Goal: Transaction & Acquisition: Purchase product/service

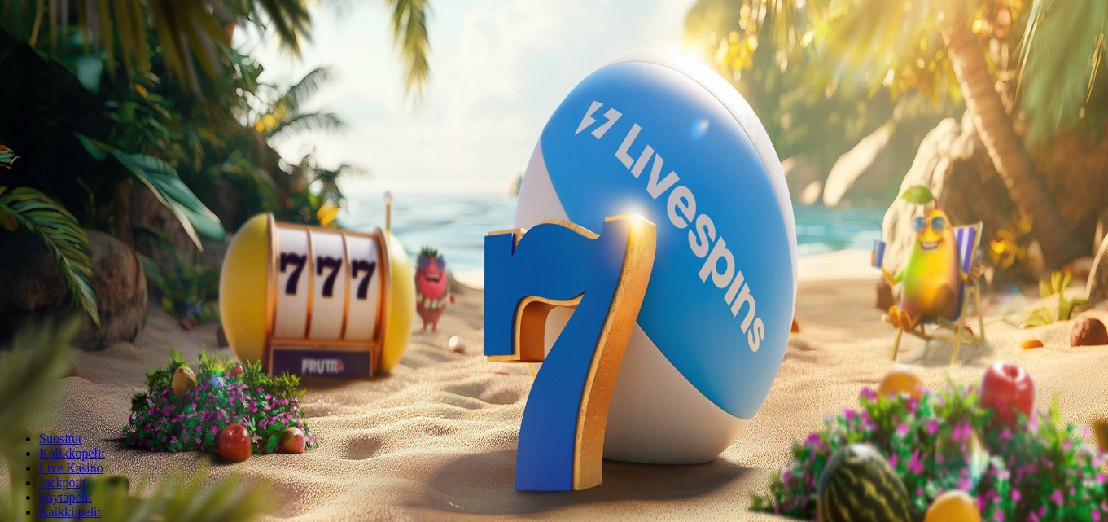
click at [26, 415] on span "chevron-right icon" at bounding box center [26, 415] width 0 height 0
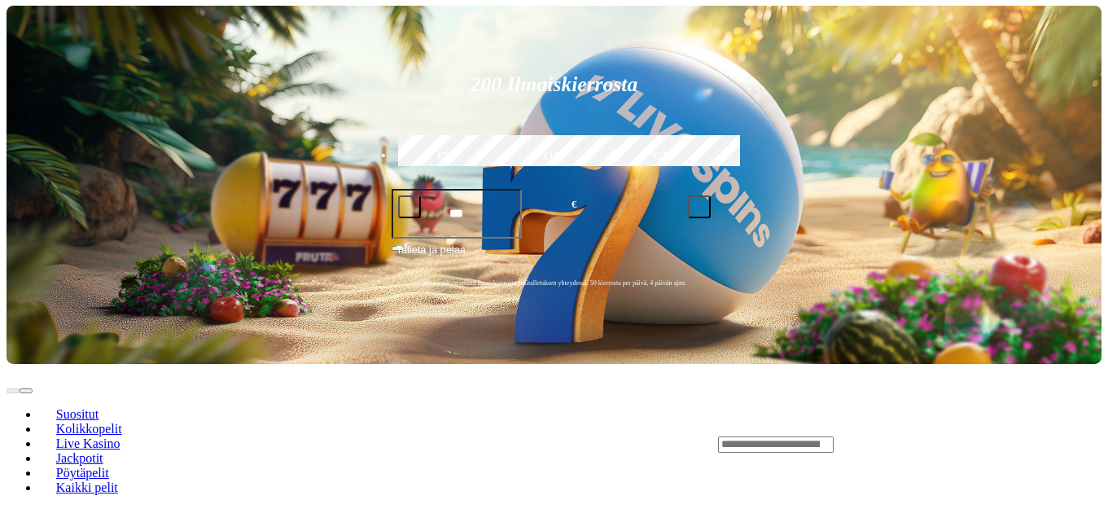
scroll to position [130, 0]
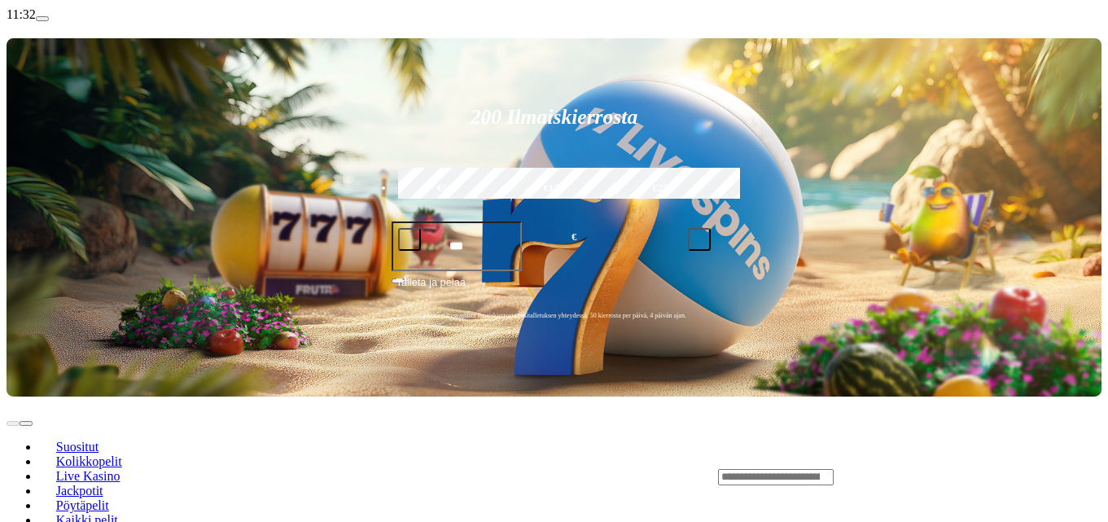
click at [105, 440] on span "Suositut" at bounding box center [77, 447] width 55 height 14
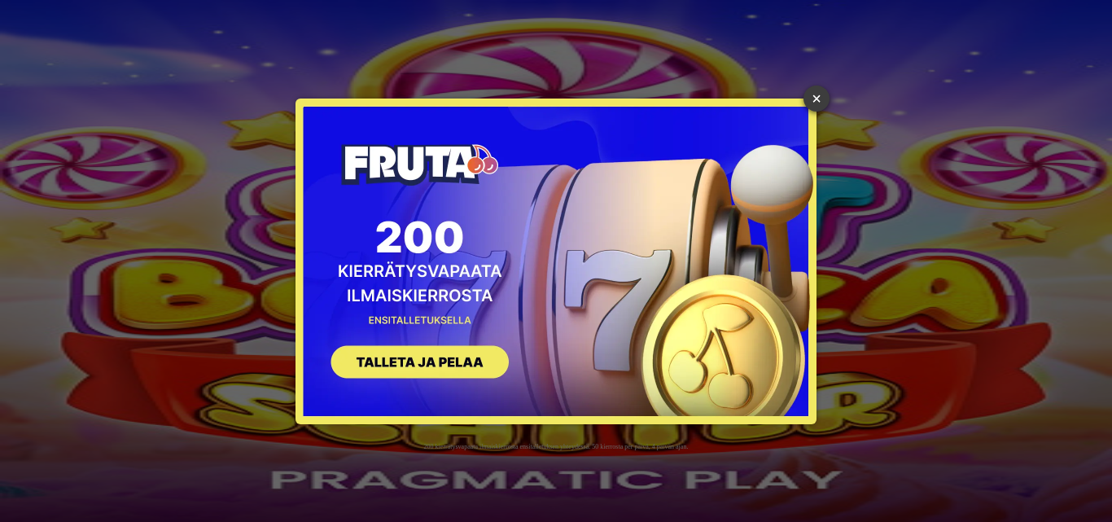
click at [813, 99] on link "×" at bounding box center [816, 98] width 26 height 26
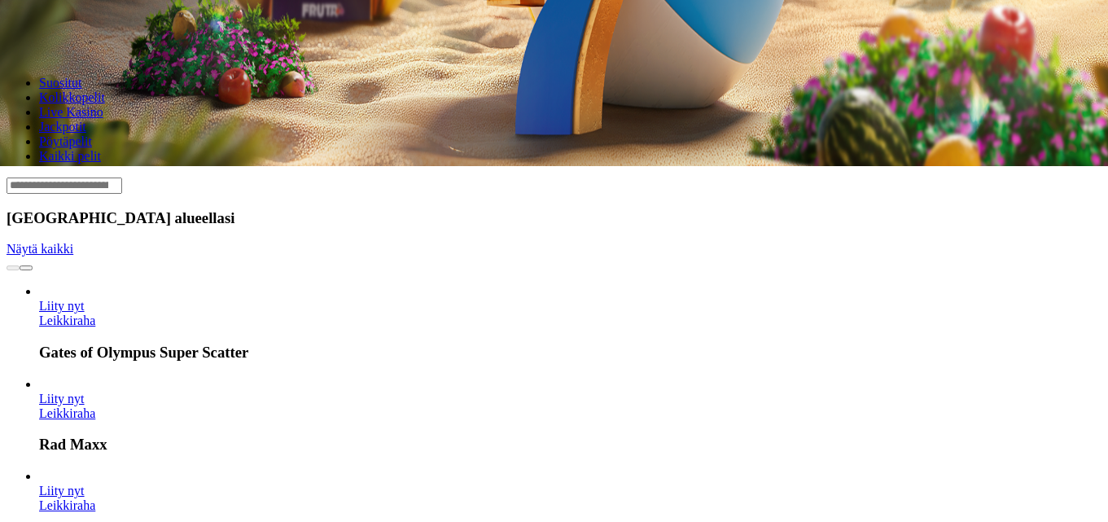
scroll to position [358, 0]
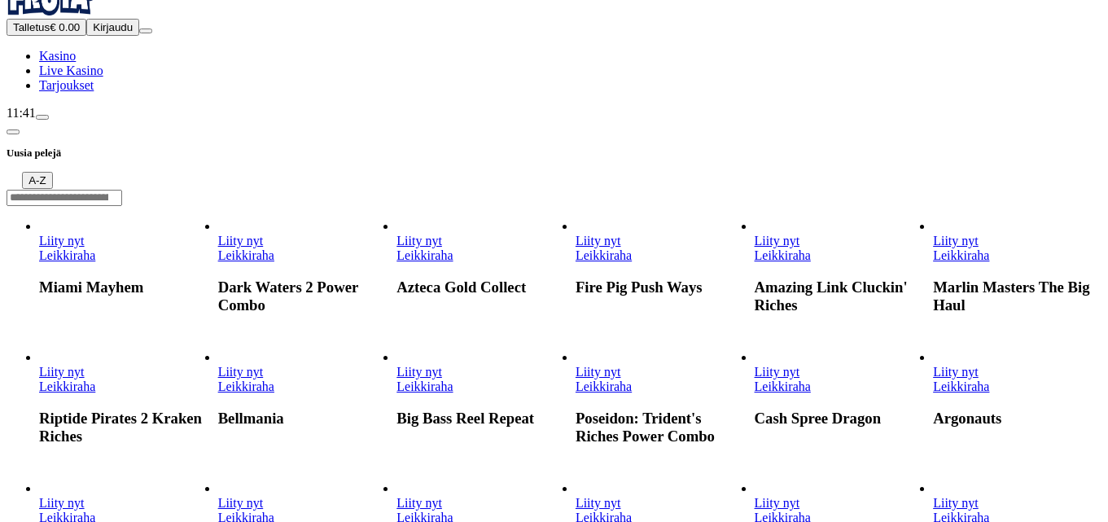
scroll to position [33, 0]
click at [42, 116] on span "chat icon" at bounding box center [42, 116] width 0 height 0
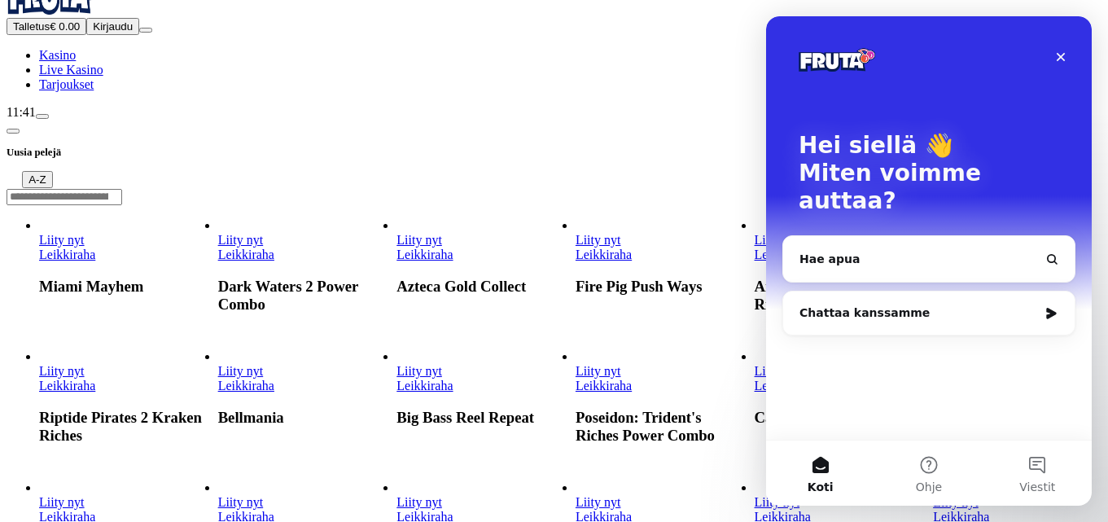
scroll to position [0, 0]
click at [1048, 291] on div "Chattaa kanssamme" at bounding box center [928, 312] width 291 height 43
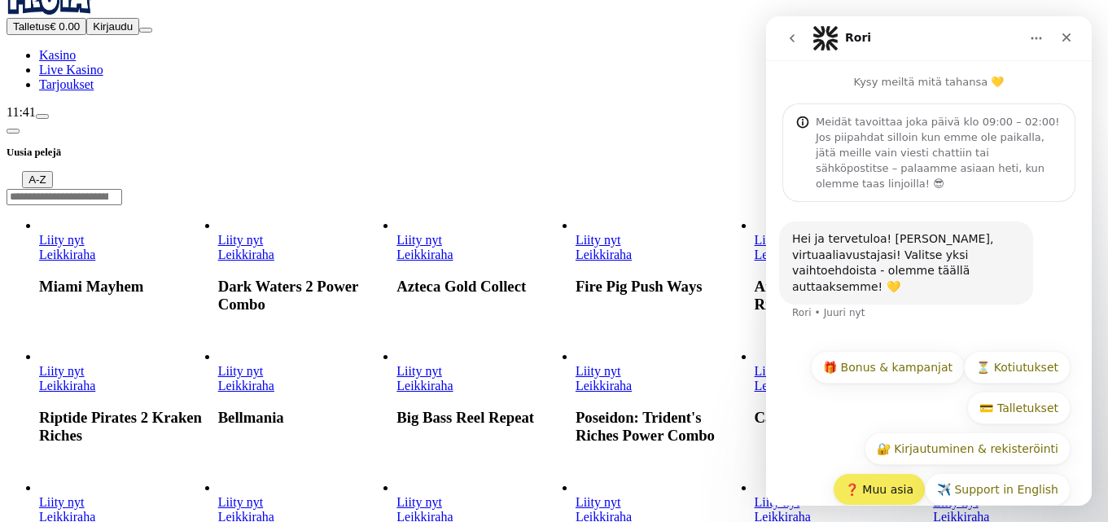
click at [882, 473] on button "❓ Muu asia" at bounding box center [879, 489] width 93 height 33
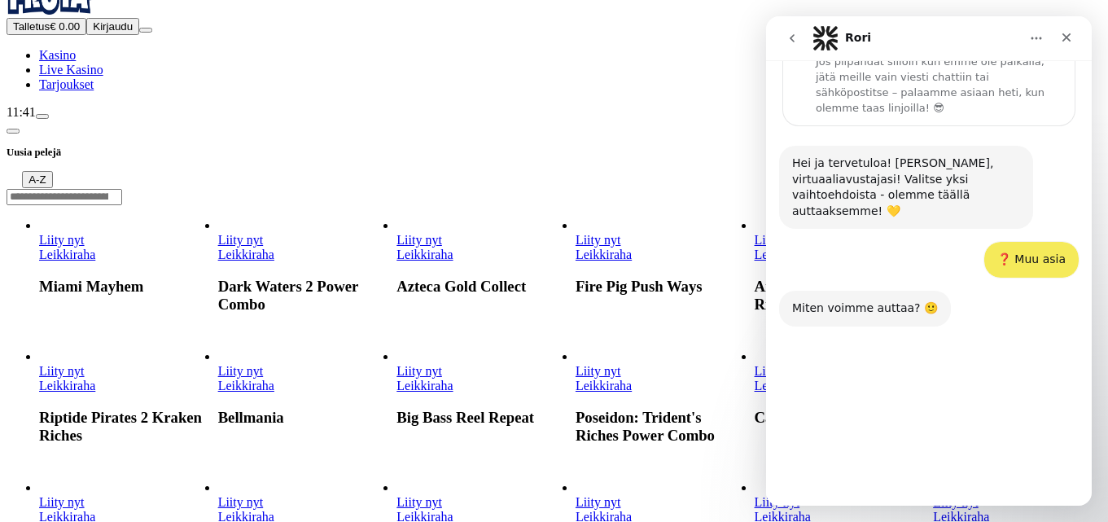
scroll to position [77, 0]
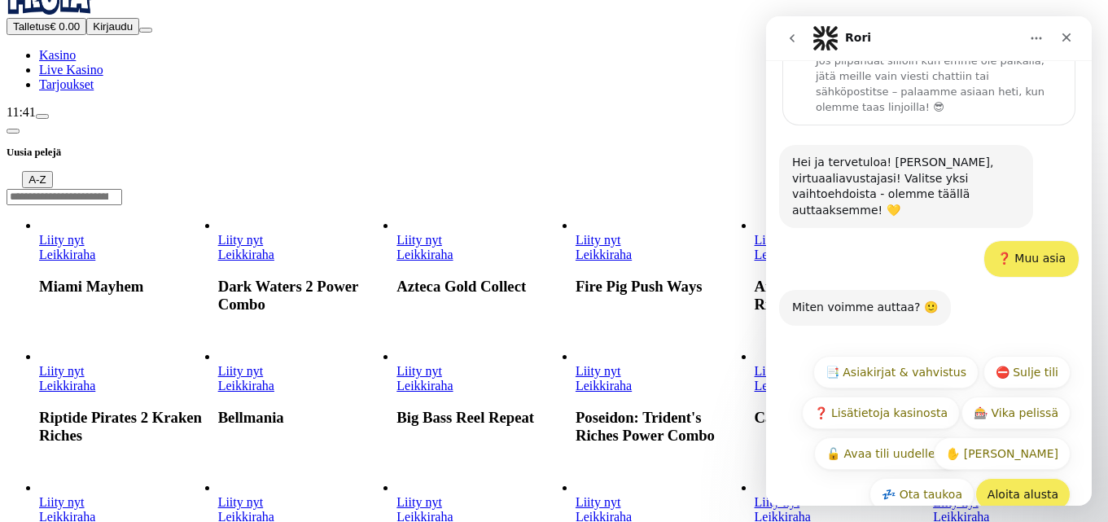
click at [1013, 478] on button "Aloita alusta" at bounding box center [1022, 494] width 95 height 33
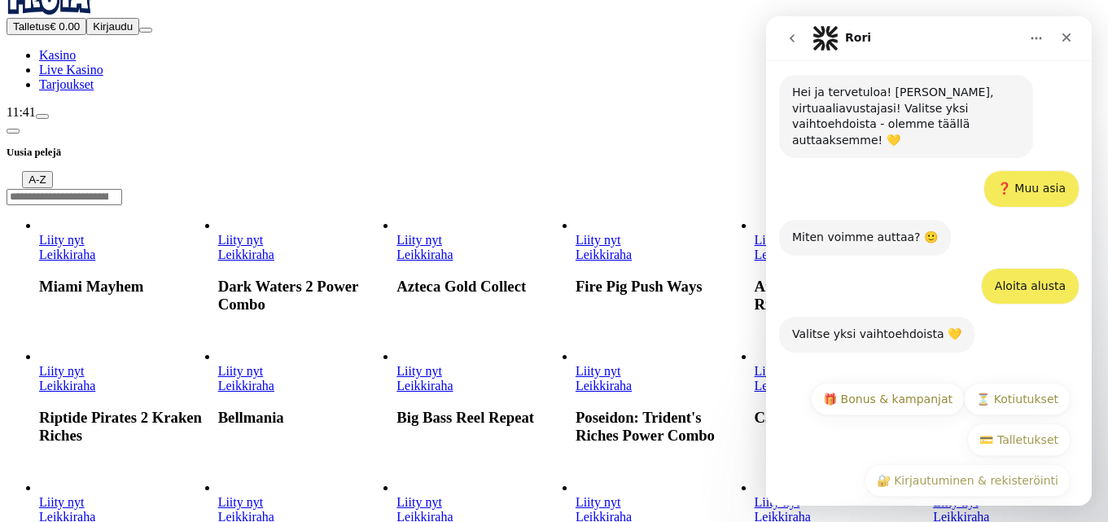
scroll to position [173, 0]
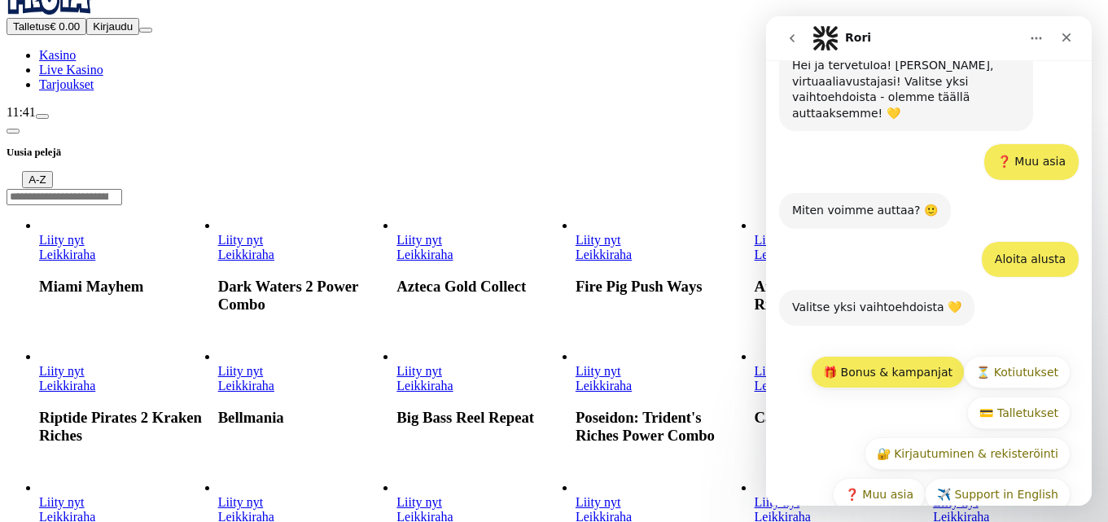
click at [913, 356] on button "🎁 Bonus & kampanjat" at bounding box center [888, 372] width 154 height 33
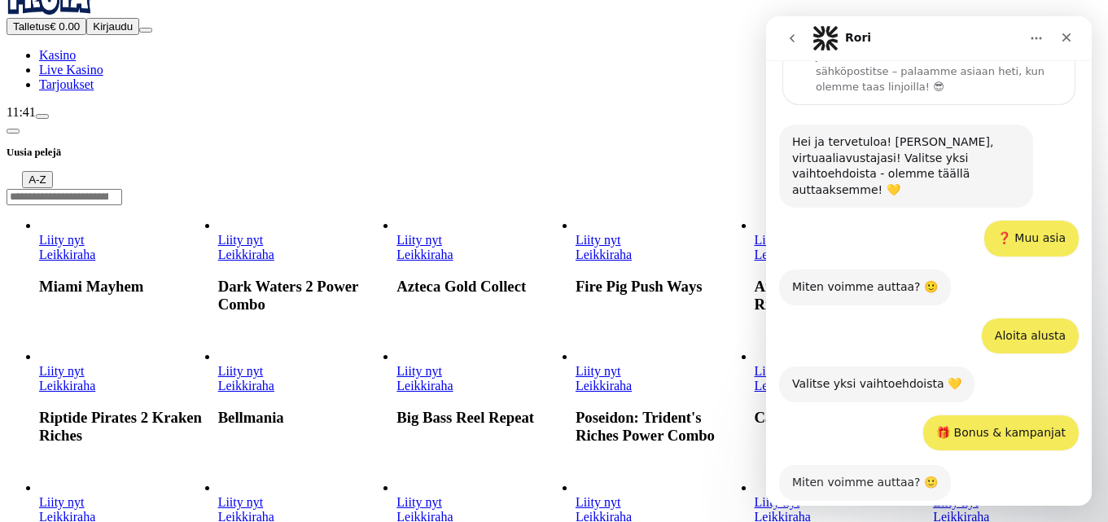
scroll to position [189, 0]
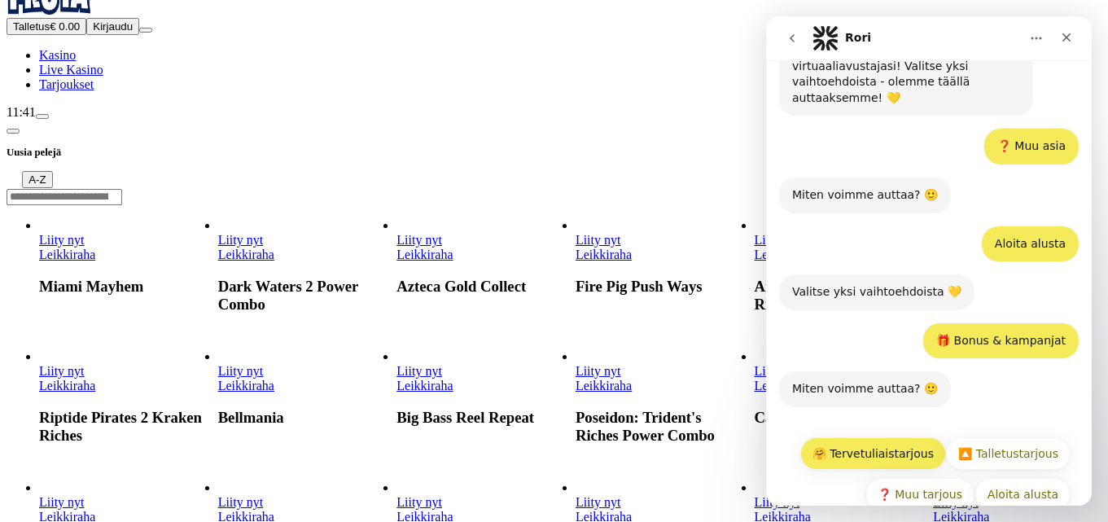
click at [886, 437] on button "🤗 Tervetuliaistarjous" at bounding box center [873, 453] width 146 height 33
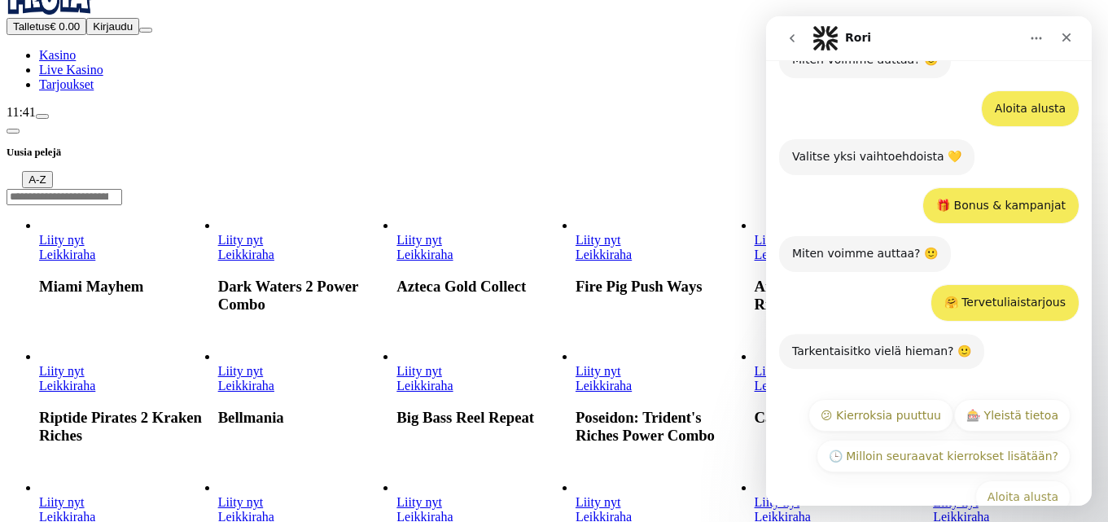
scroll to position [327, 0]
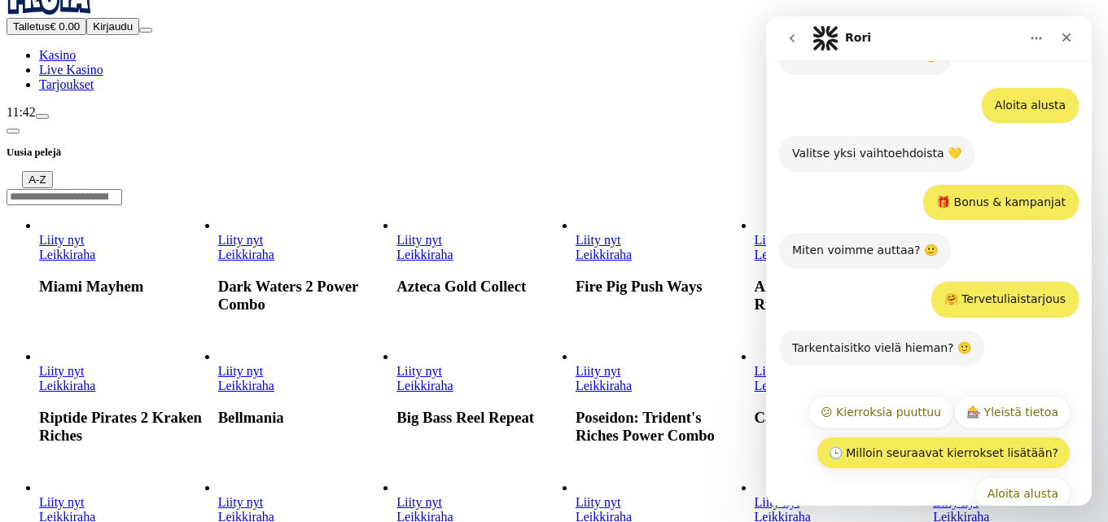
click at [930, 436] on button "🕒 Milloin seuraavat kierrokset lisätään?" at bounding box center [943, 452] width 254 height 33
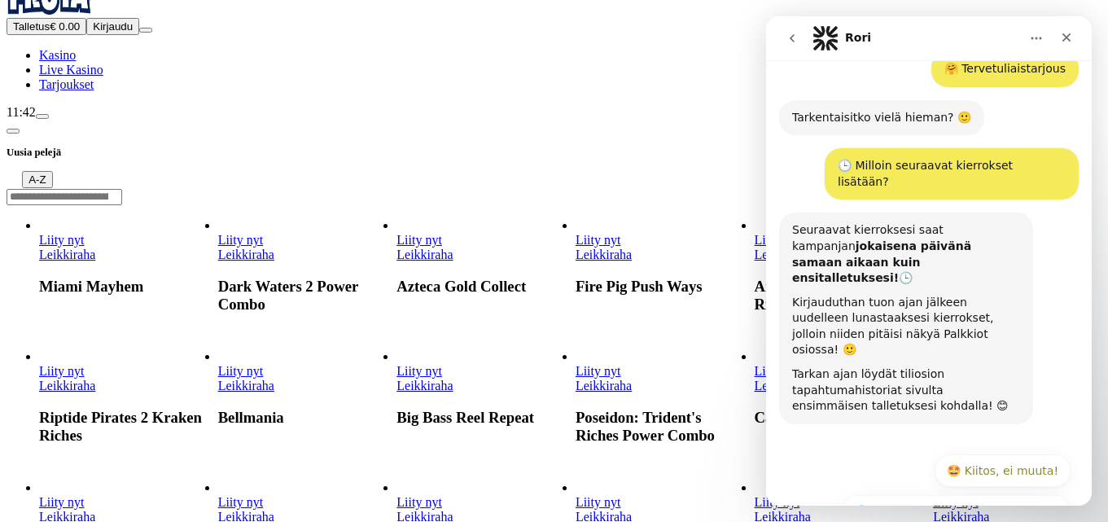
scroll to position [567, 0]
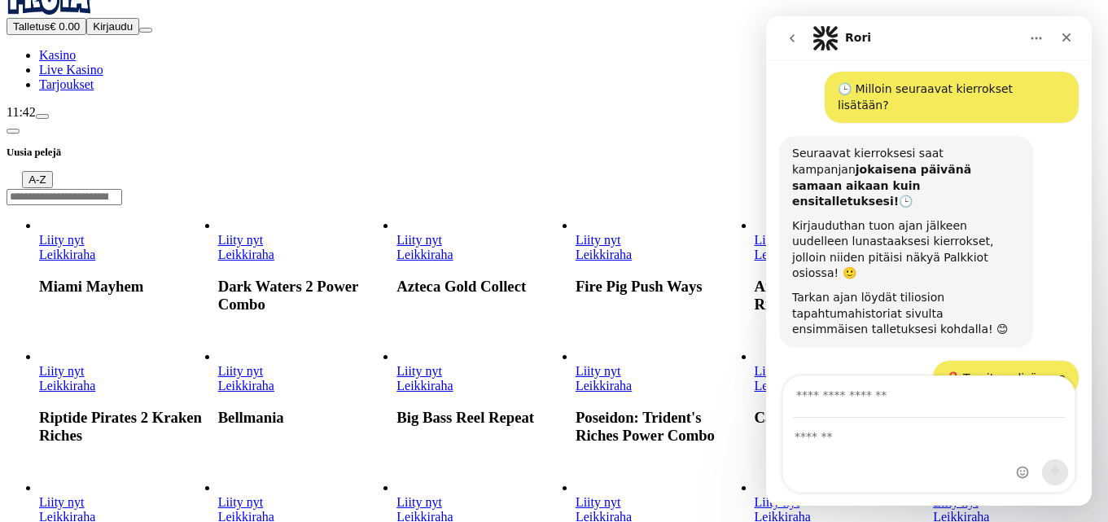
scroll to position [658, 0]
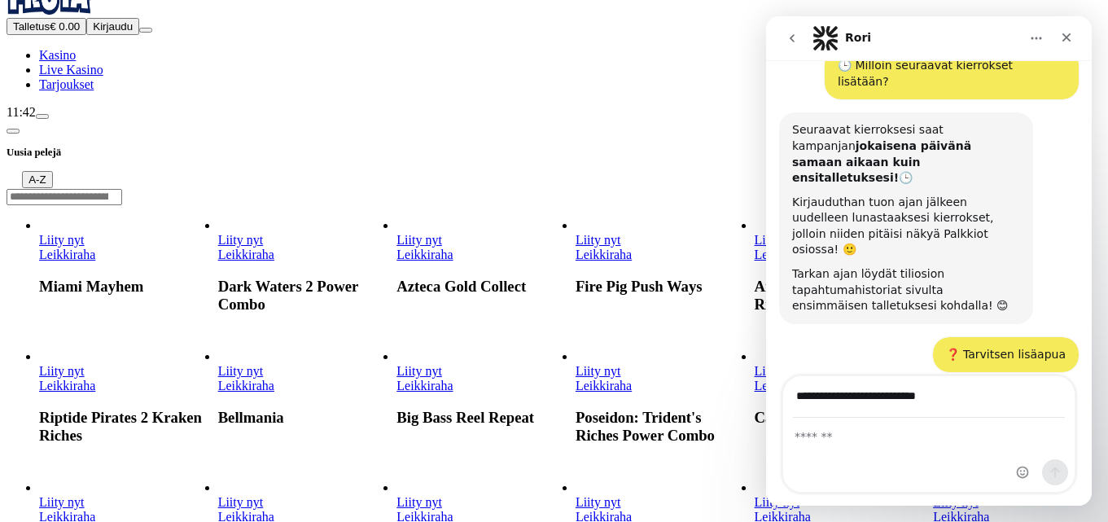
type input "**********"
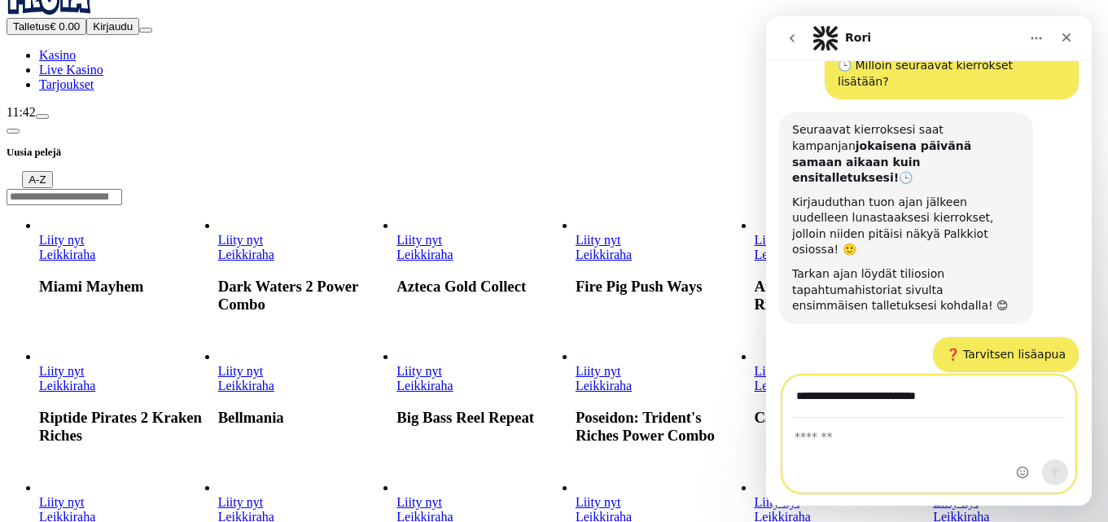
click at [885, 442] on textarea "Viesti…" at bounding box center [928, 432] width 291 height 28
type textarea "*****"
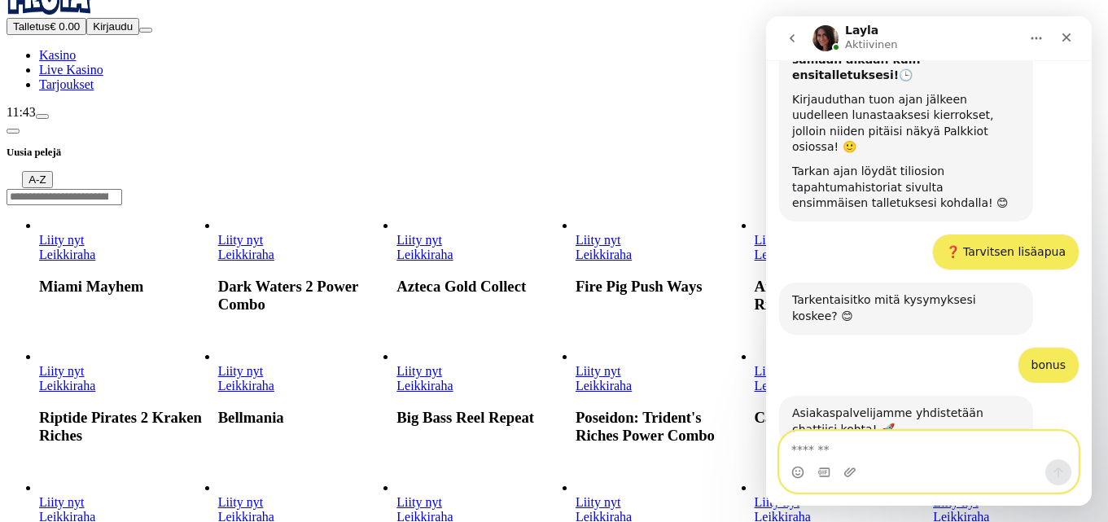
scroll to position [764, 0]
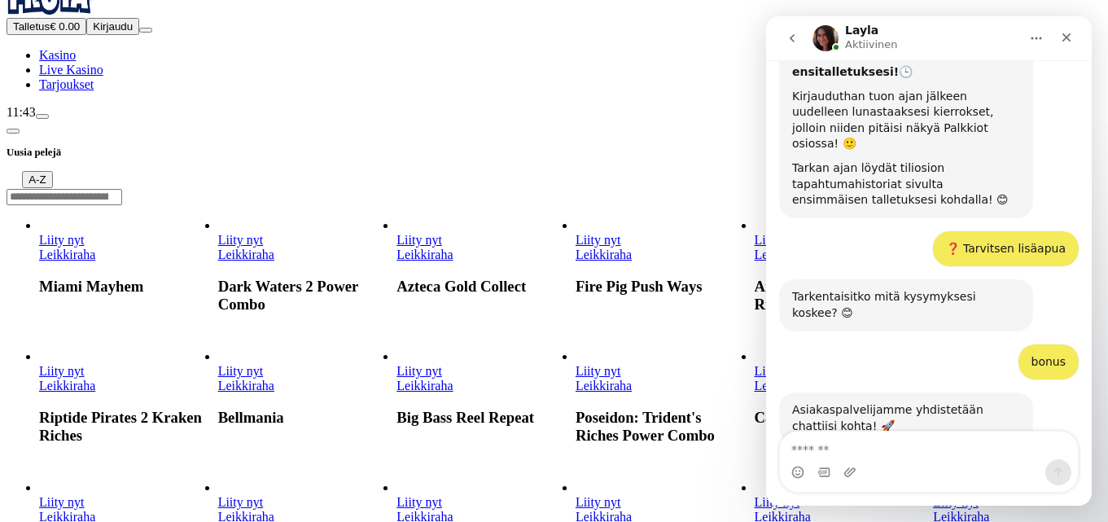
click at [913, 461] on div "Intercom messenger" at bounding box center [929, 472] width 298 height 26
click at [881, 445] on textarea "Viesti…" at bounding box center [929, 445] width 298 height 28
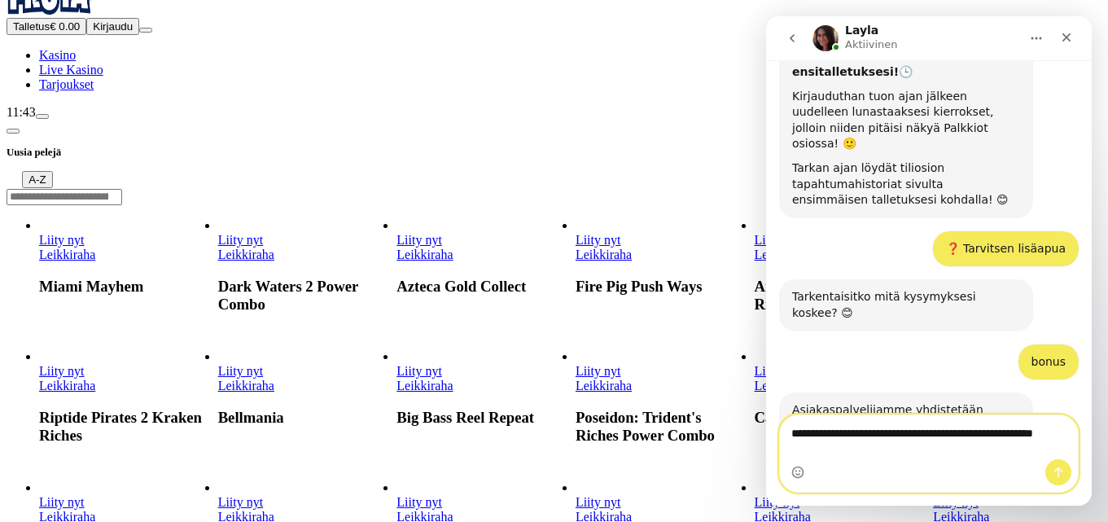
scroll to position [780, 0]
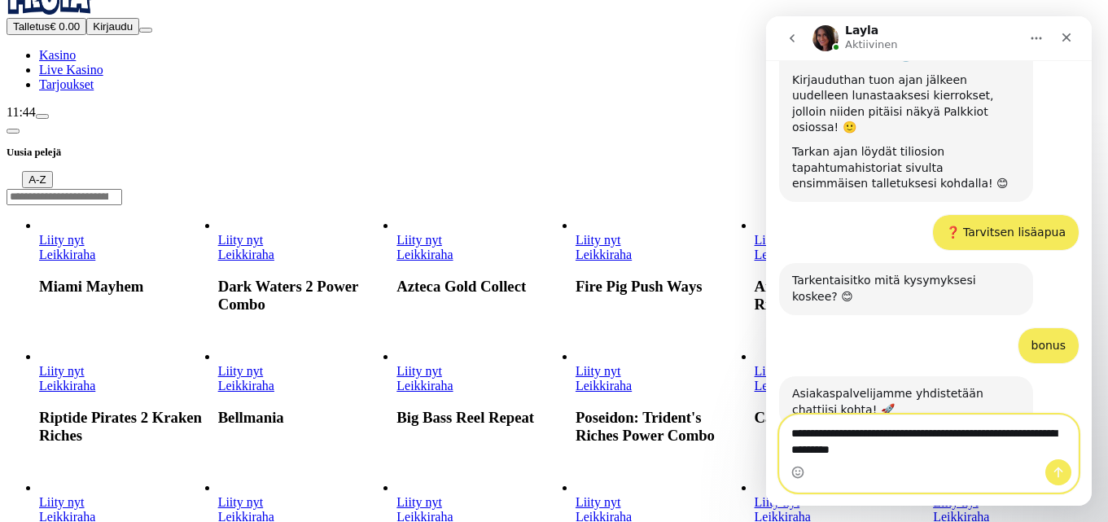
type textarea "**********"
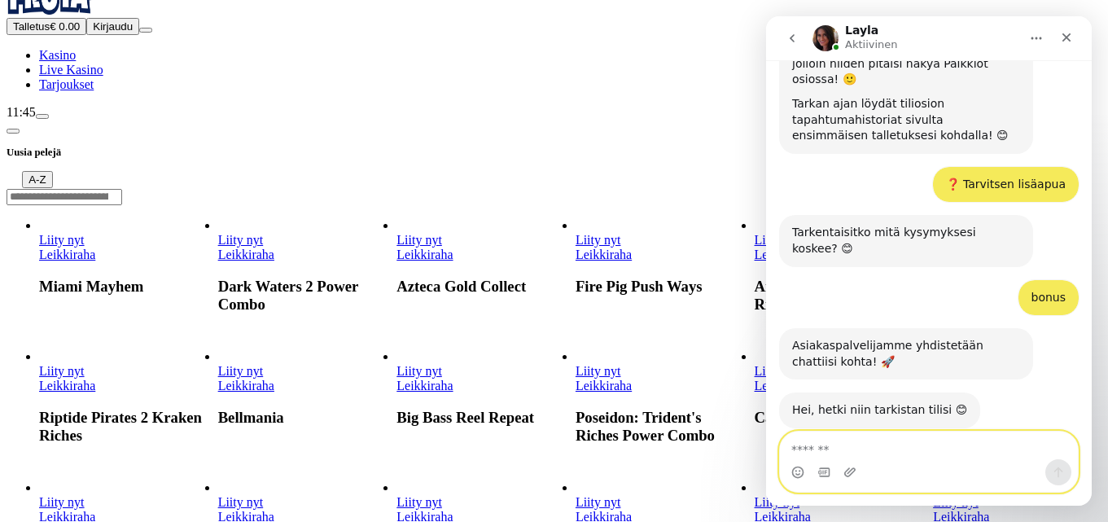
scroll to position [925, 0]
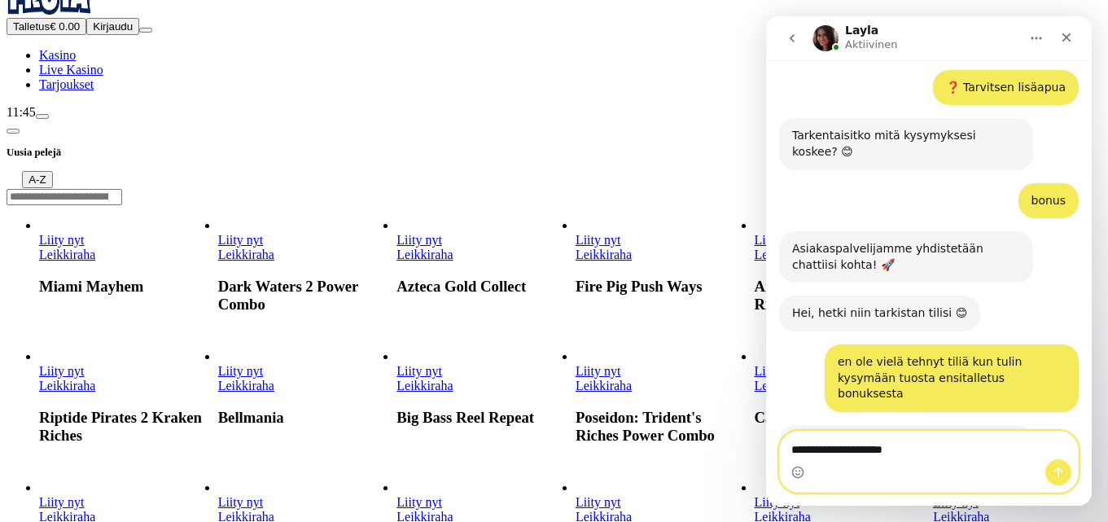
type textarea "**********"
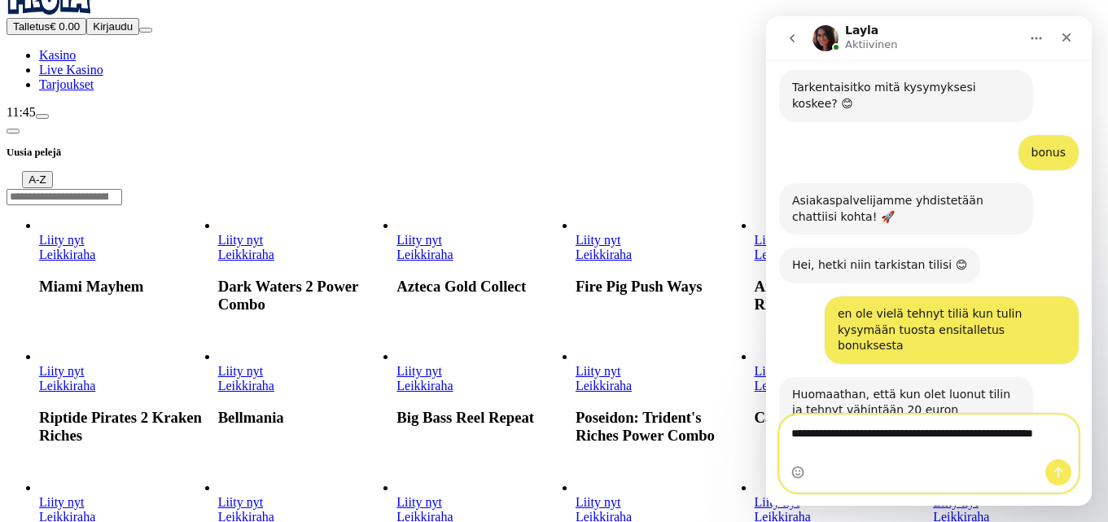
scroll to position [989, 0]
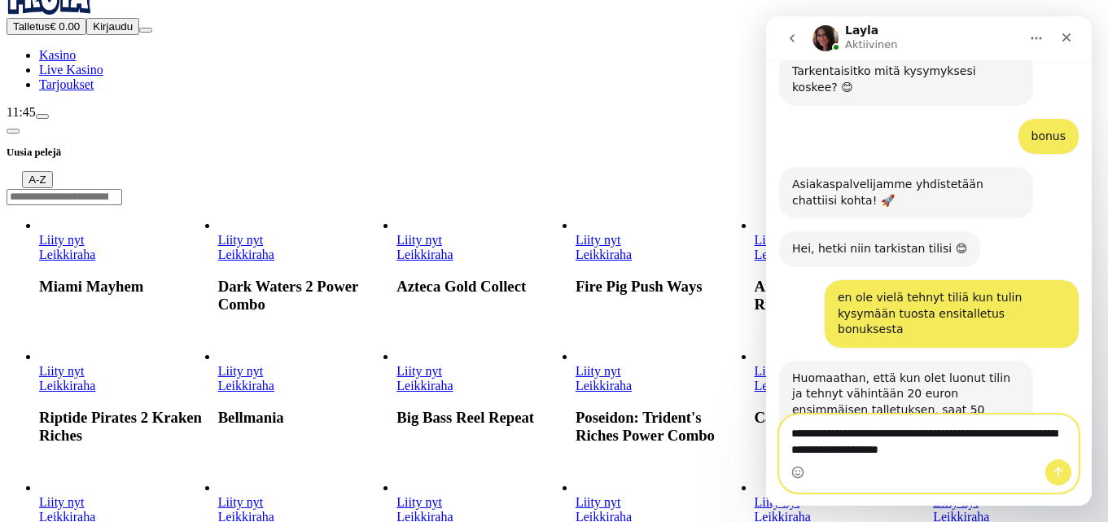
type textarea "**********"
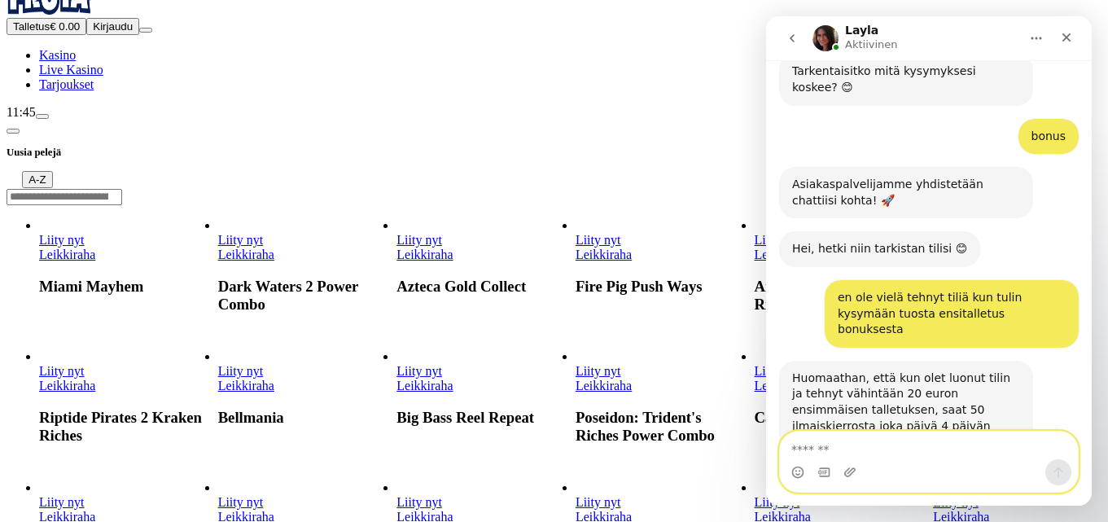
scroll to position [1026, 0]
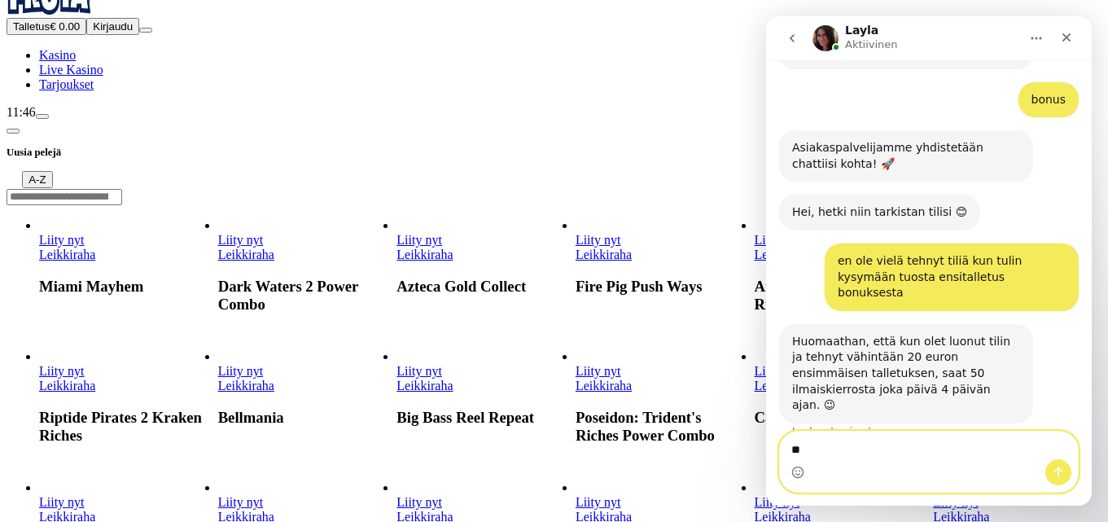
type textarea "*"
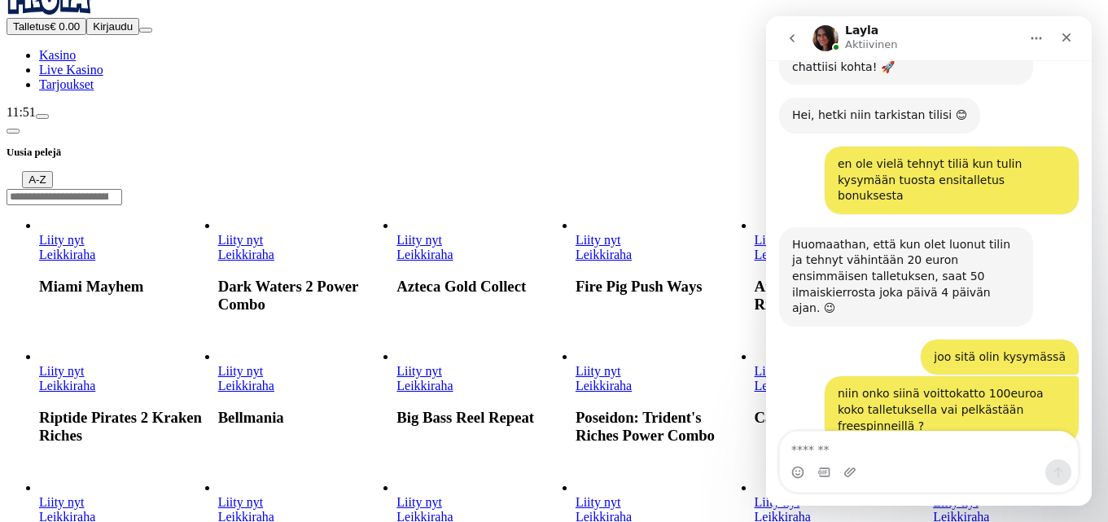
scroll to position [1171, 0]
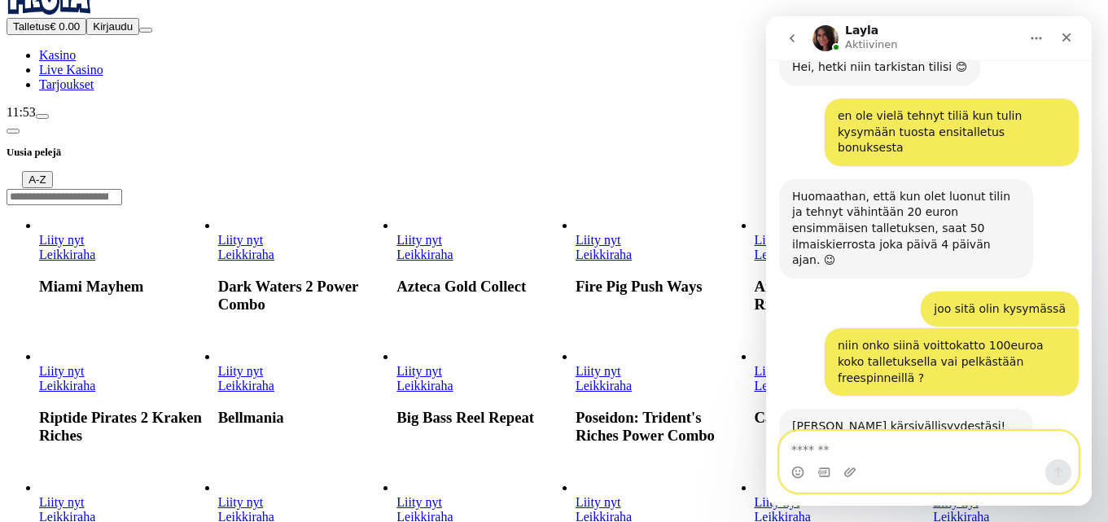
click at [965, 452] on textarea "Viesti…" at bounding box center [929, 445] width 298 height 28
type textarea "*"
type textarea "**********"
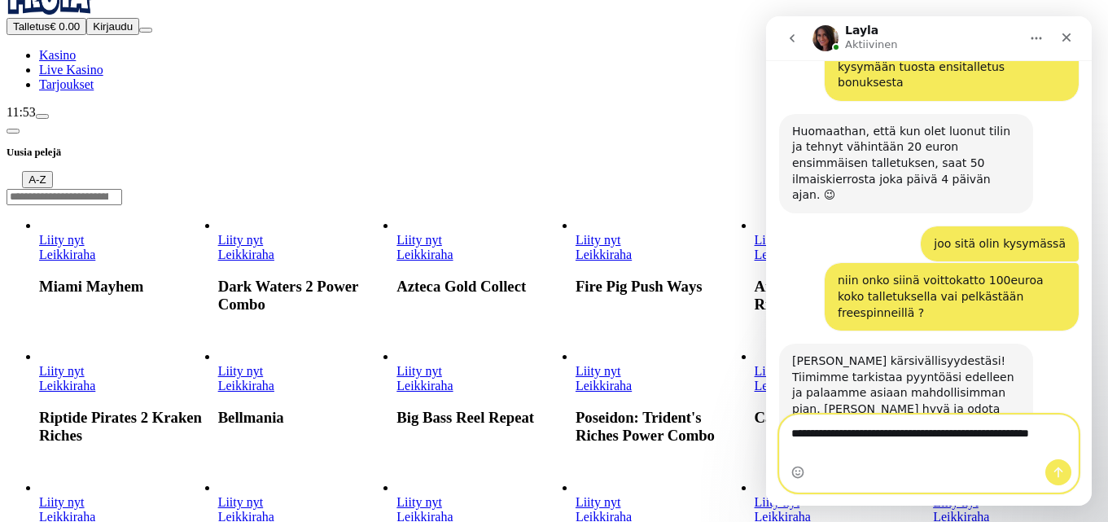
scroll to position [1219, 0]
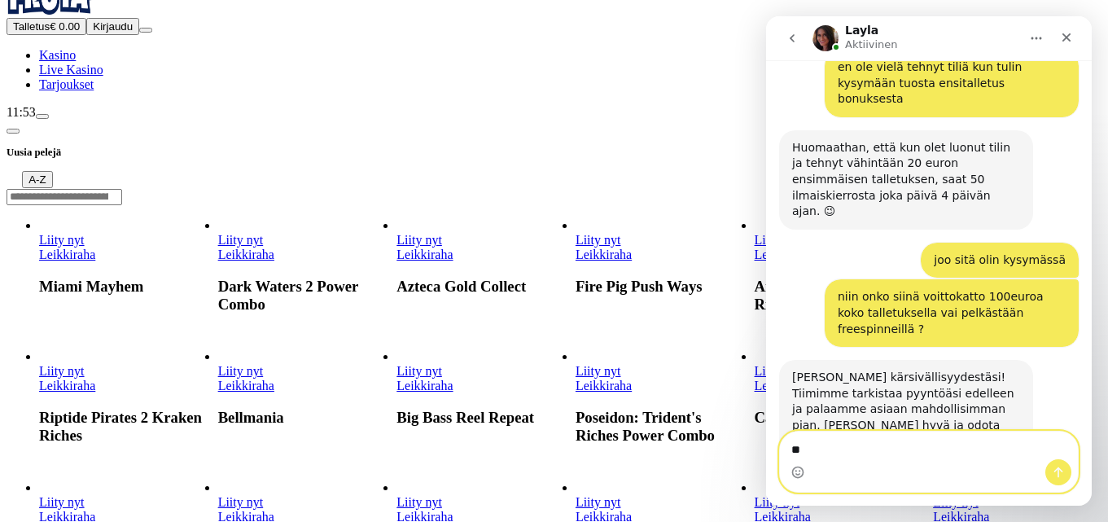
type textarea "*"
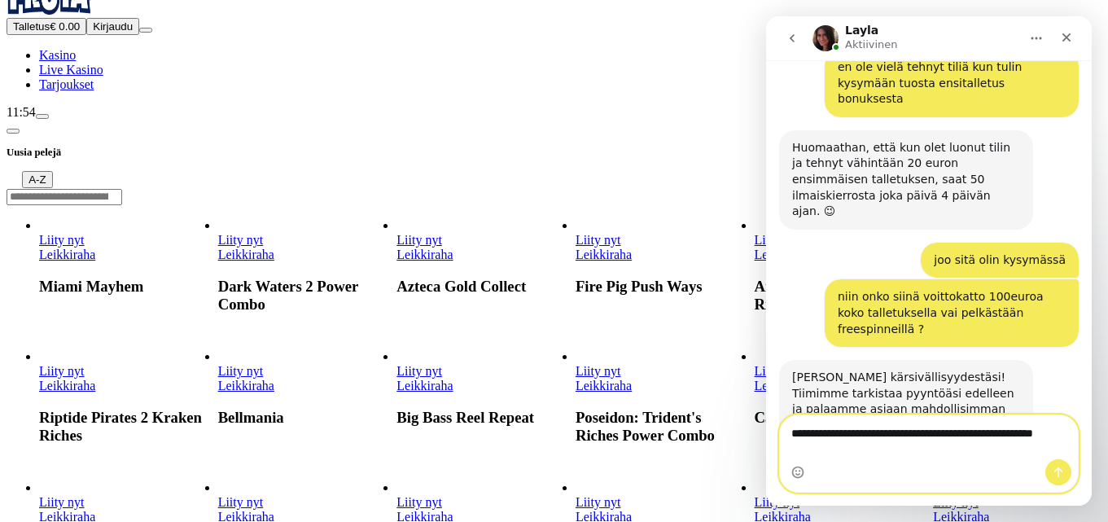
scroll to position [1236, 0]
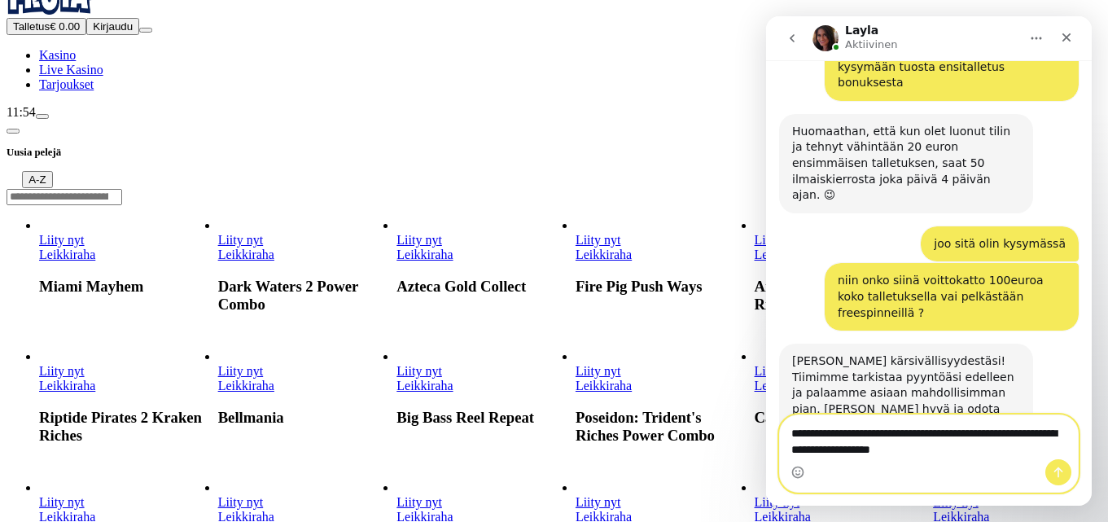
type textarea "**********"
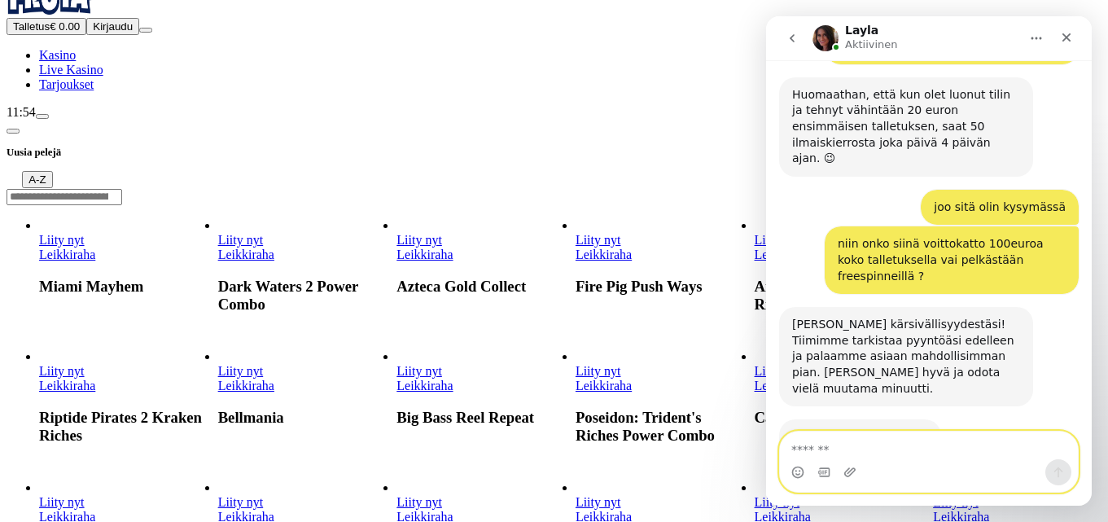
scroll to position [1353, 0]
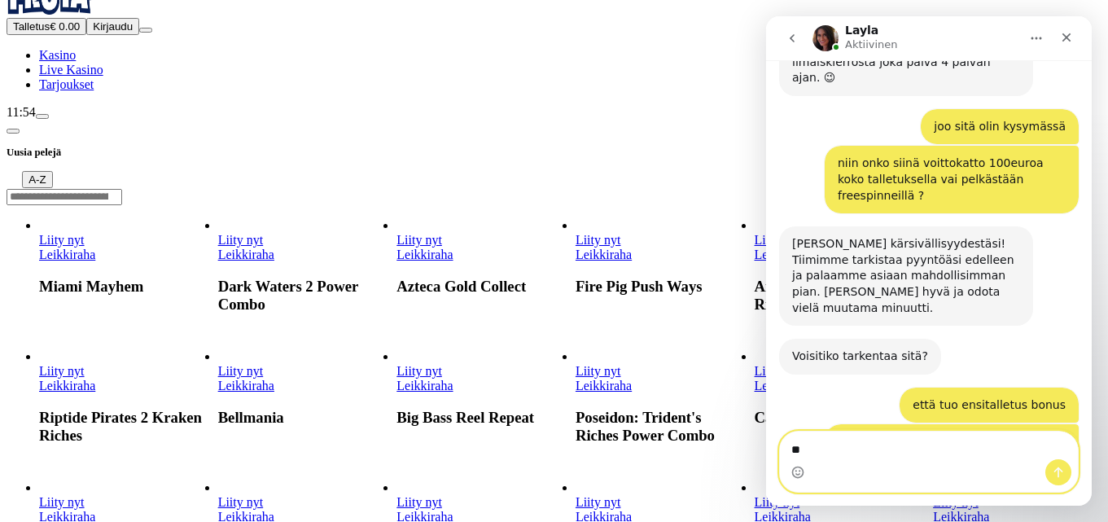
type textarea "*"
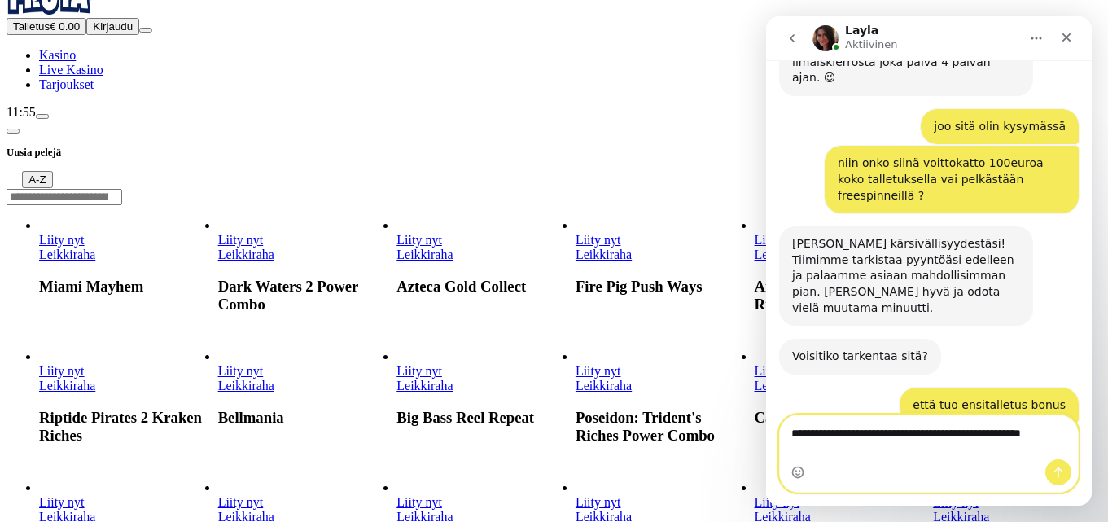
scroll to position [1369, 0]
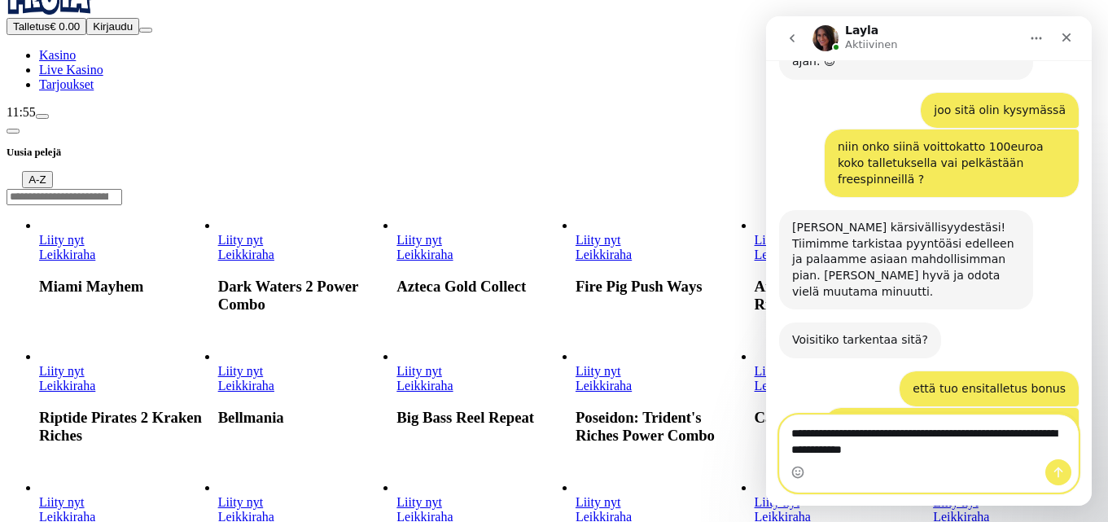
type textarea "**********"
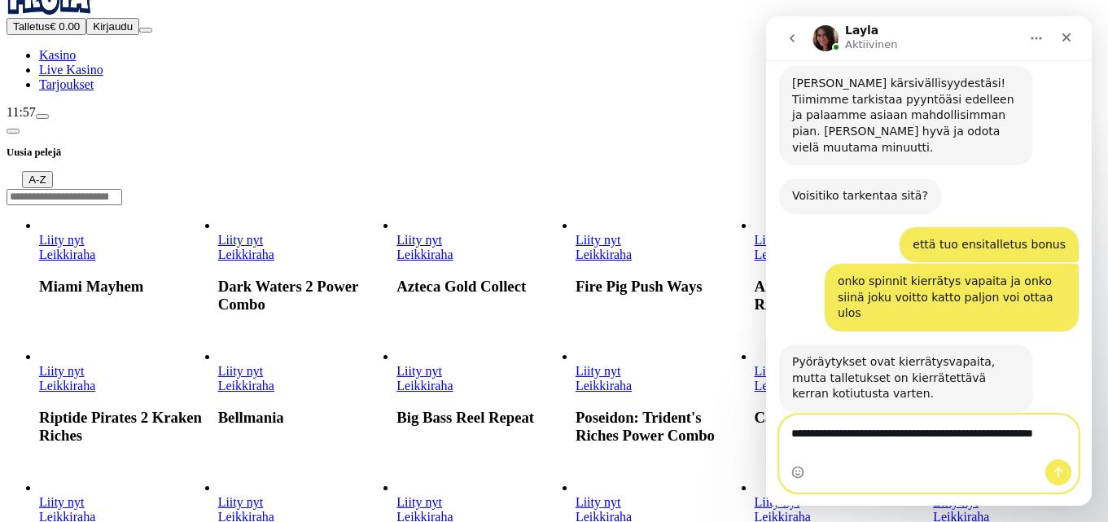
scroll to position [1530, 0]
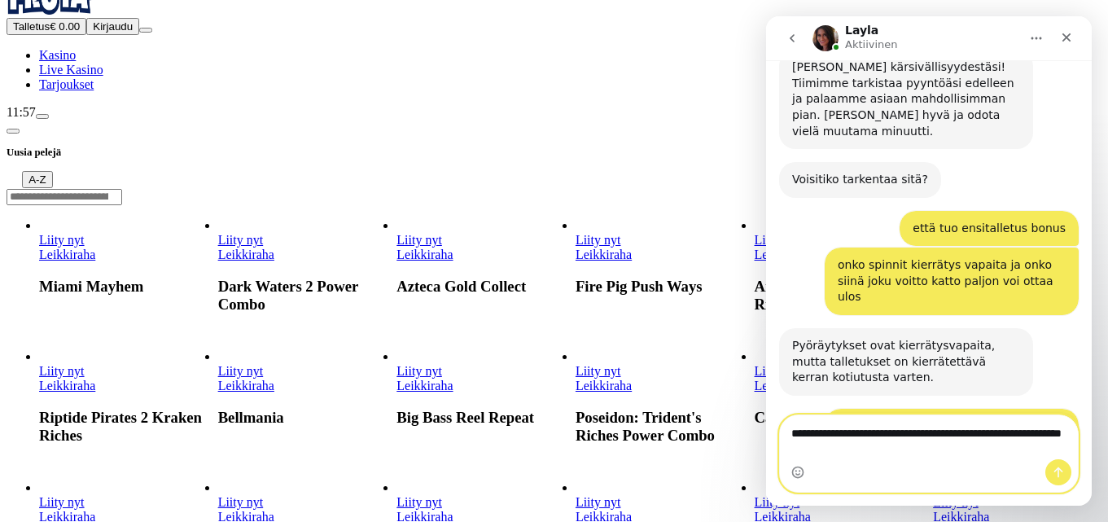
type textarea "**********"
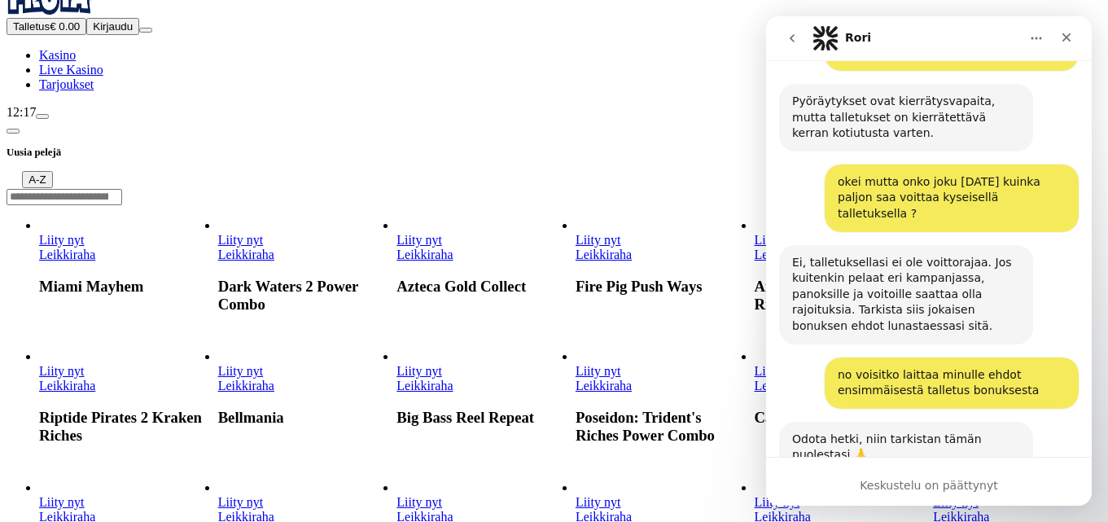
scroll to position [1789, 0]
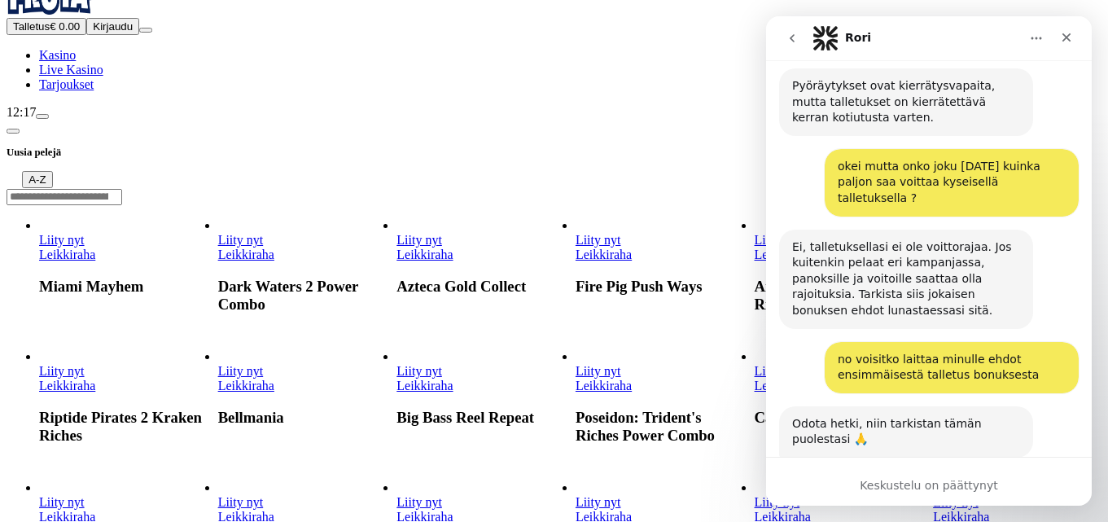
click at [919, 470] on link "[URL][DOMAIN_NAME]" at bounding box center [855, 476] width 127 height 13
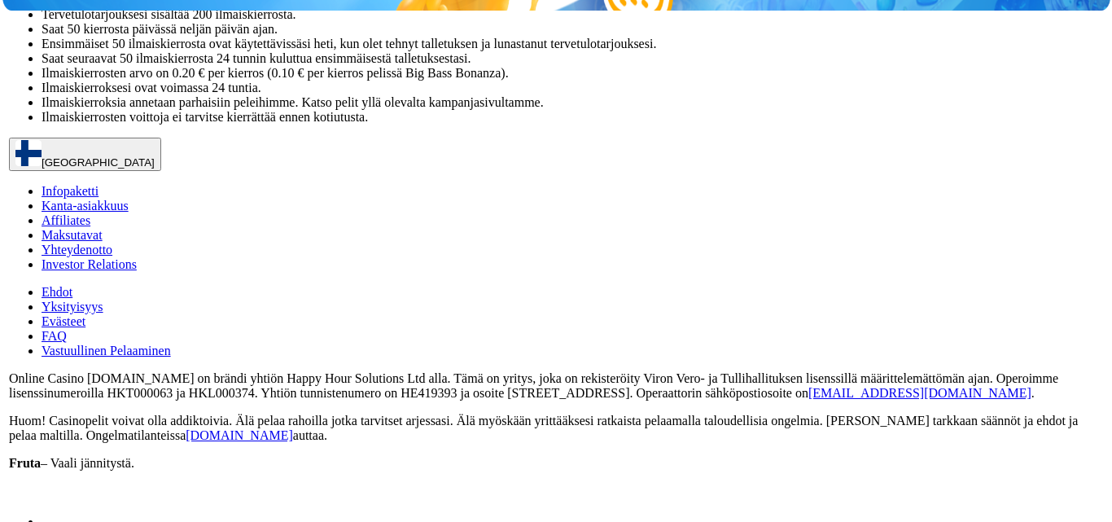
scroll to position [521, 0]
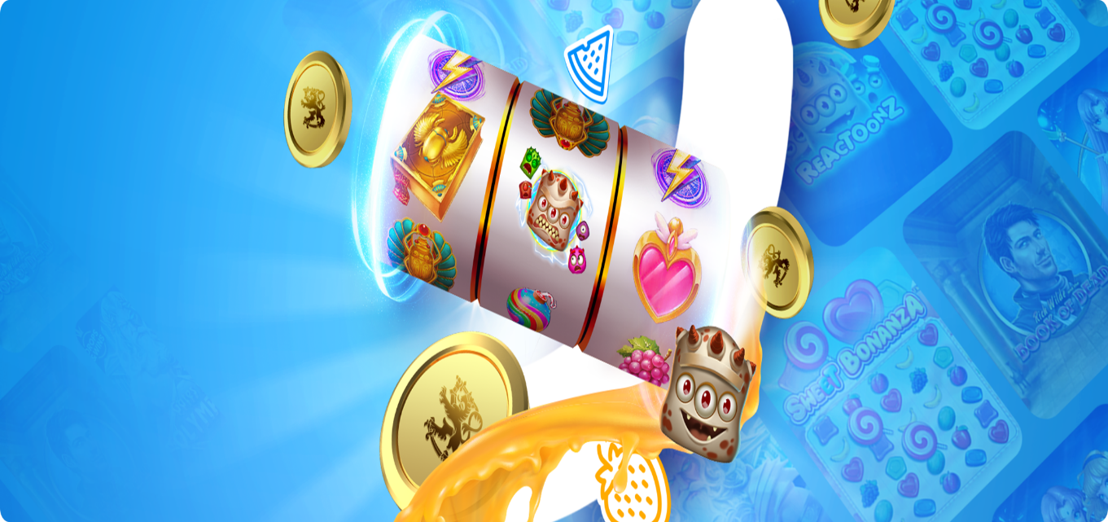
click at [962, 421] on div "Nyt mennään - 200 ilmaiskierrosta! Lataa hedelmäkoriisi TERVETULOTARJOUS , joss…" at bounding box center [554, 443] width 1095 height 386
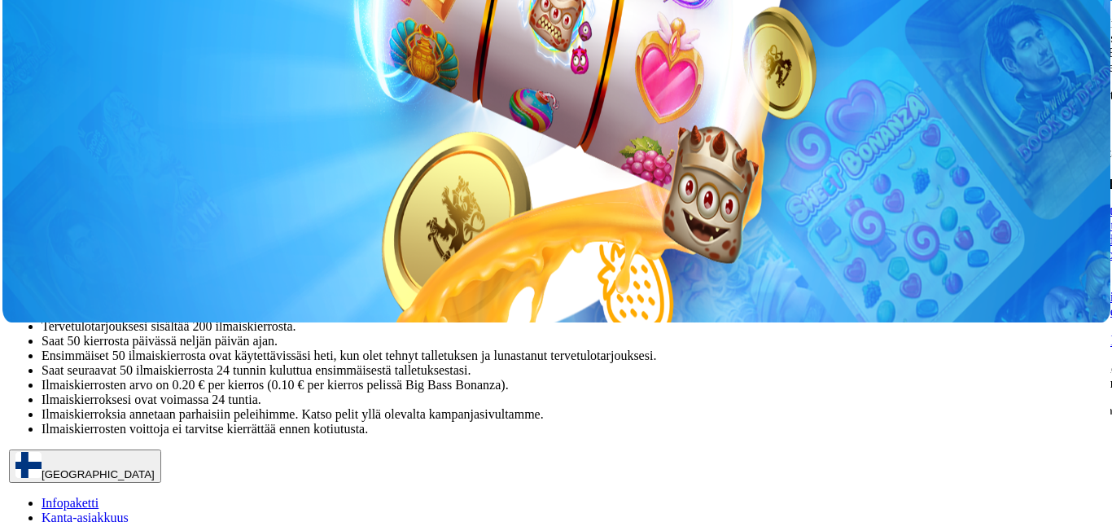
scroll to position [228, 0]
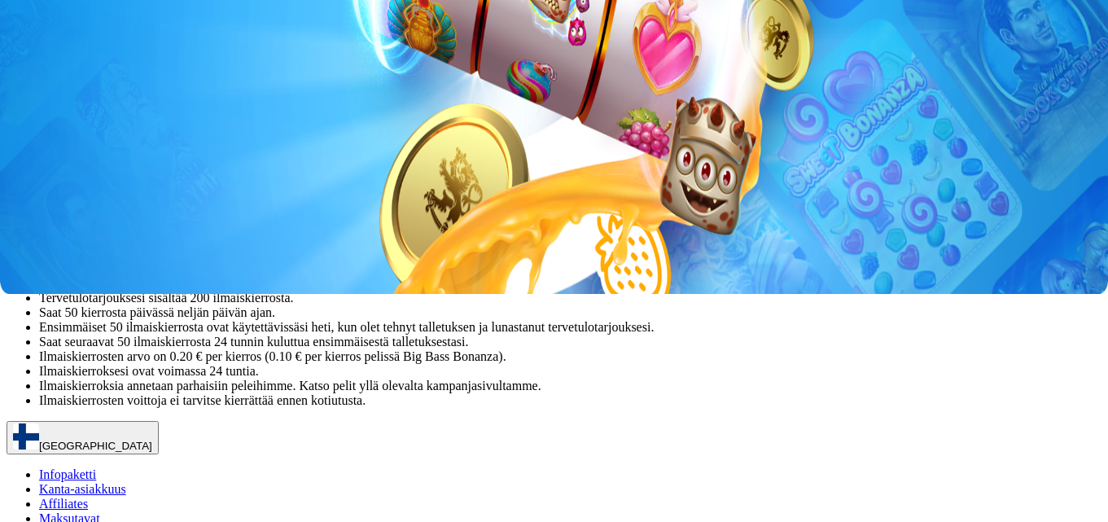
click at [50, 211] on span "Liity nyt" at bounding box center [31, 205] width 37 height 12
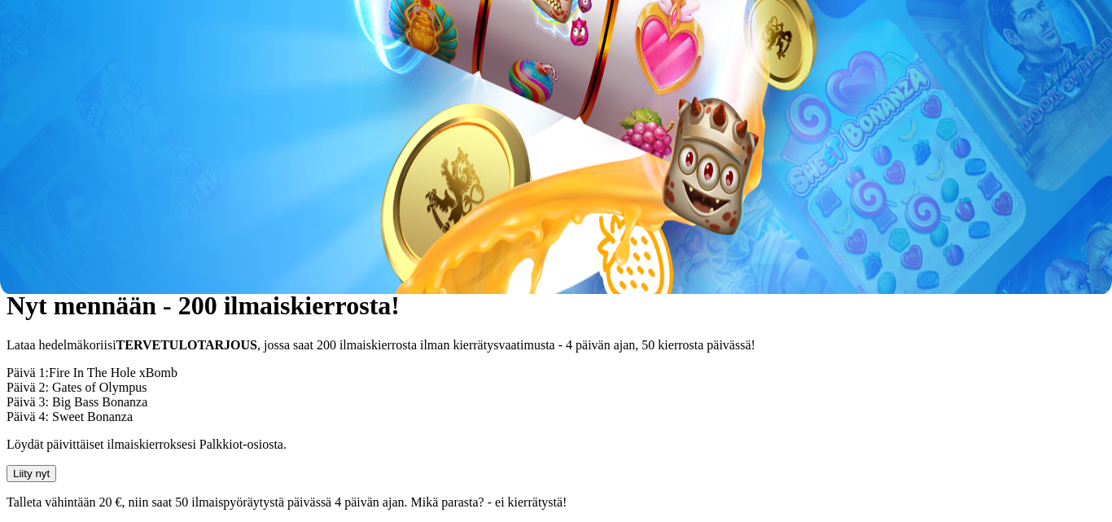
click at [122, 150] on input "***" at bounding box center [65, 153] width 116 height 16
type input "*"
type input "**"
click at [111, 190] on span "TALLETA JA PELAA" at bounding box center [62, 184] width 98 height 12
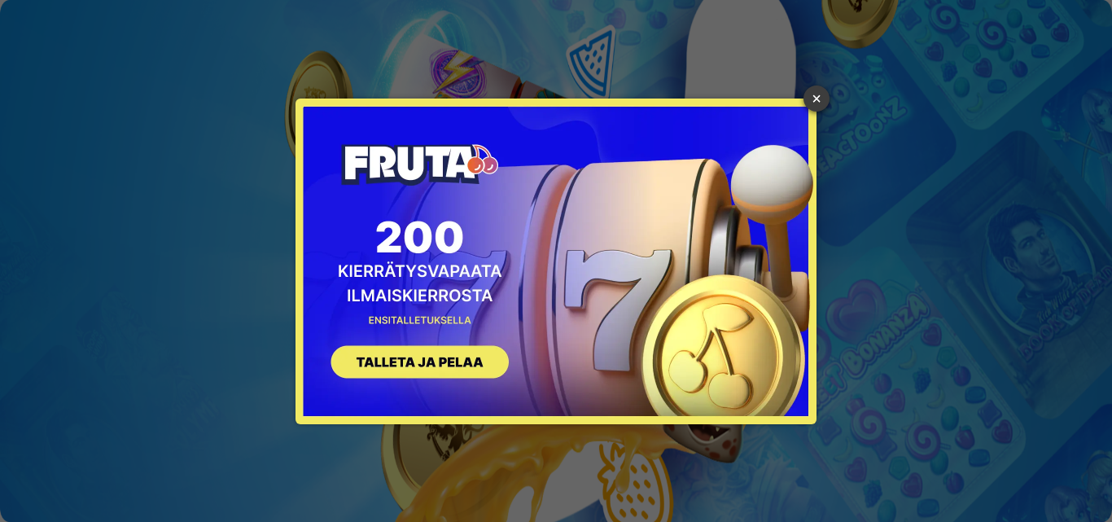
click at [817, 99] on link "×" at bounding box center [816, 98] width 26 height 26
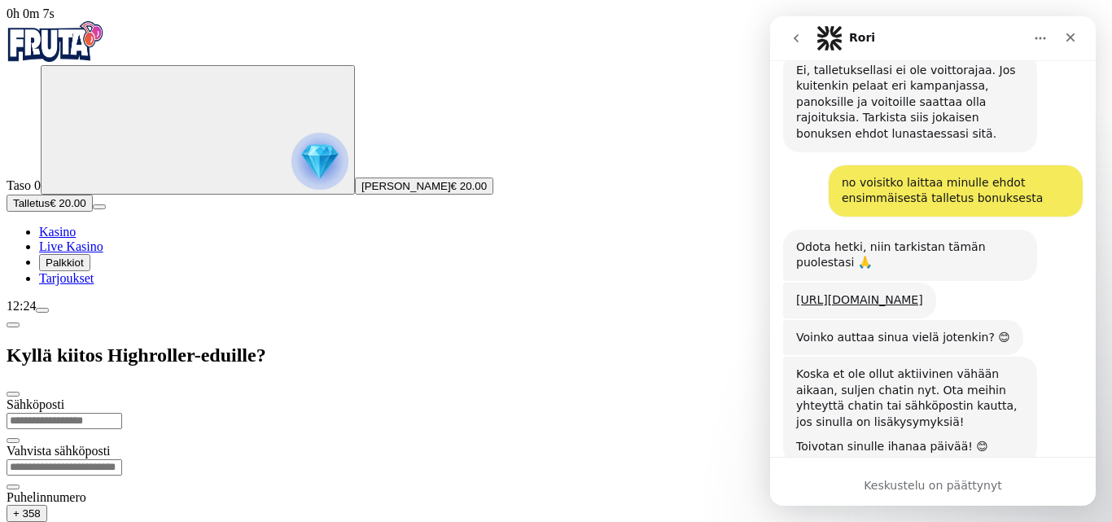
scroll to position [2002, 0]
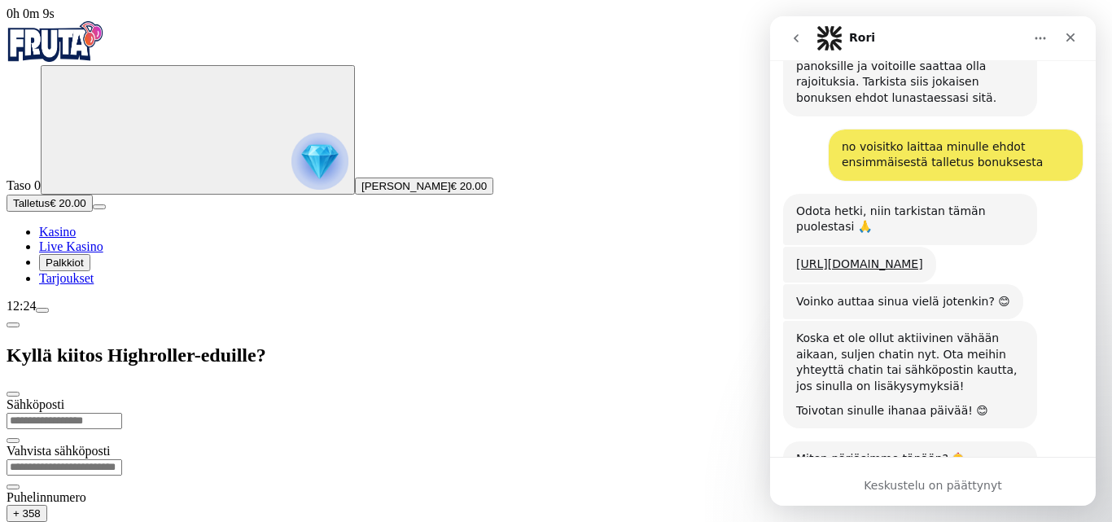
click at [122, 413] on input "email" at bounding box center [65, 421] width 116 height 16
type input "**********"
drag, startPoint x: 389, startPoint y: 102, endPoint x: 183, endPoint y: 90, distance: 206.3
click at [122, 459] on input "email" at bounding box center [65, 467] width 116 height 16
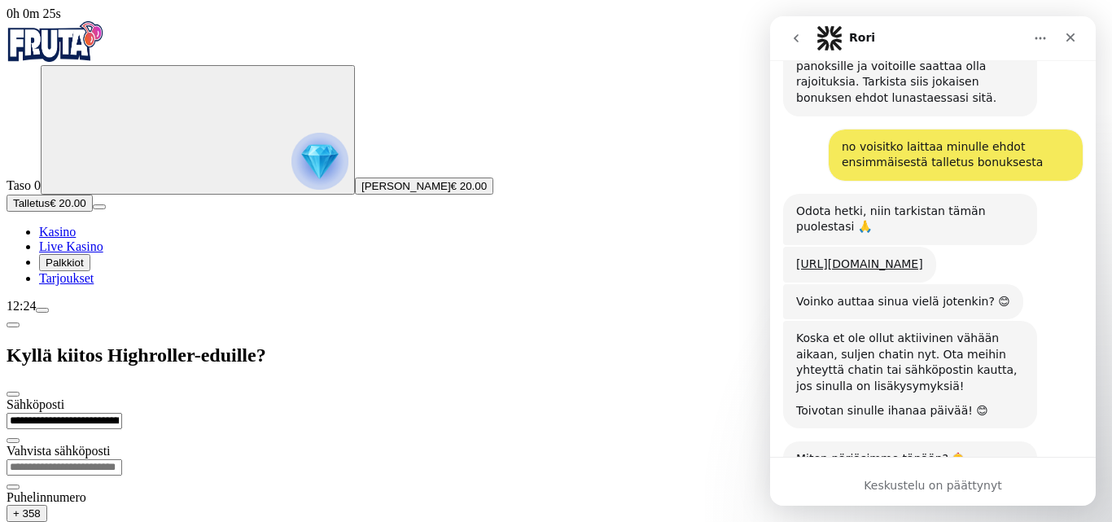
paste input "**********"
type input "**********"
click at [122, 521] on input "text" at bounding box center [65, 531] width 116 height 16
type input "*********"
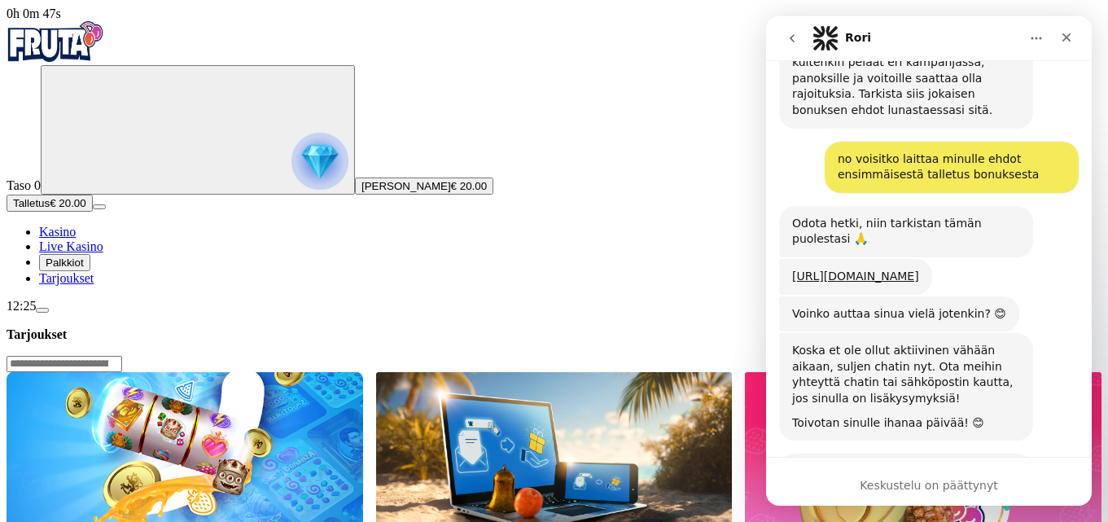
scroll to position [2002, 0]
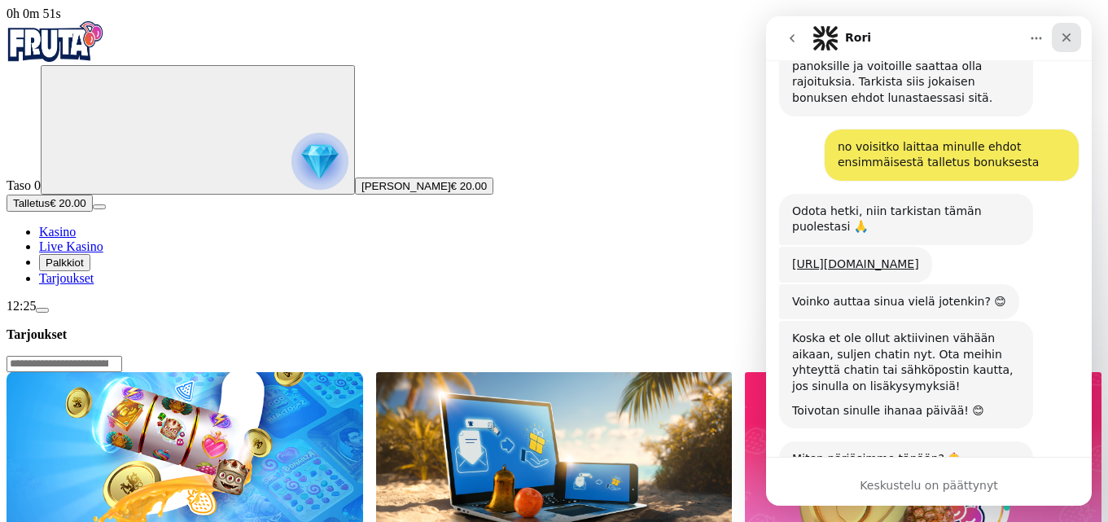
click at [1070, 40] on icon "Sulje" at bounding box center [1066, 37] width 9 height 9
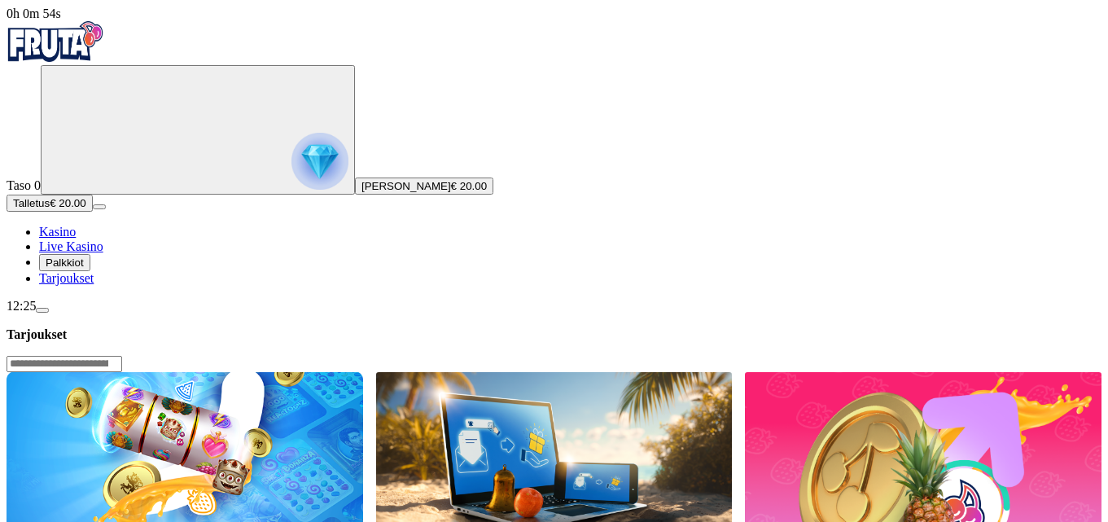
click at [84, 269] on span "Palkkiot" at bounding box center [65, 262] width 38 height 12
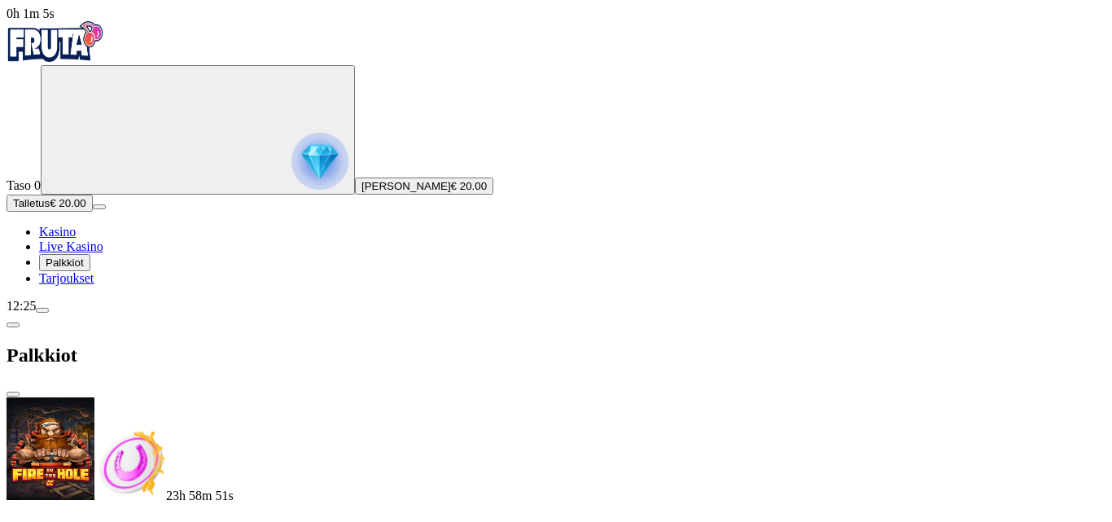
click at [76, 239] on span "Kasino" at bounding box center [57, 232] width 37 height 14
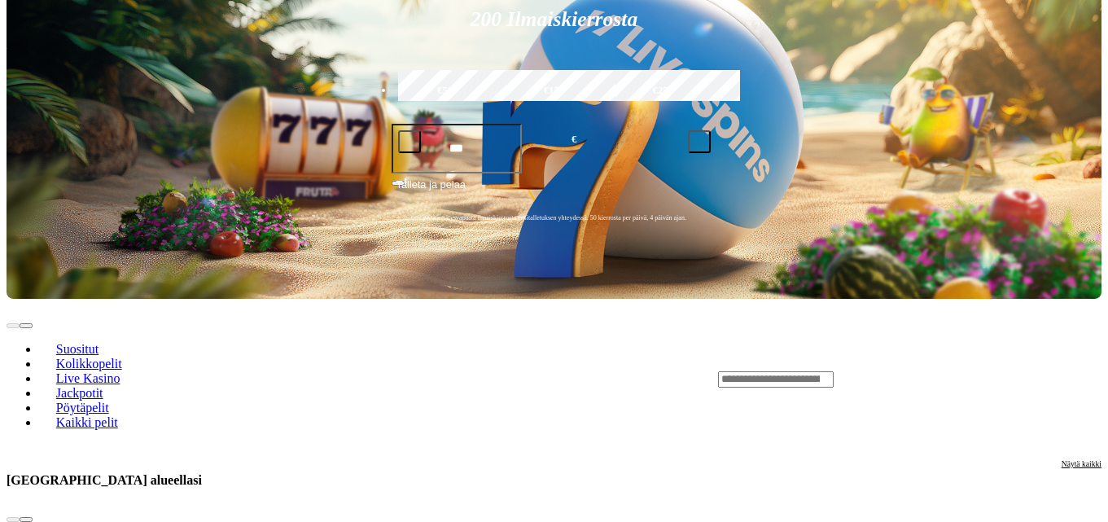
scroll to position [391, 0]
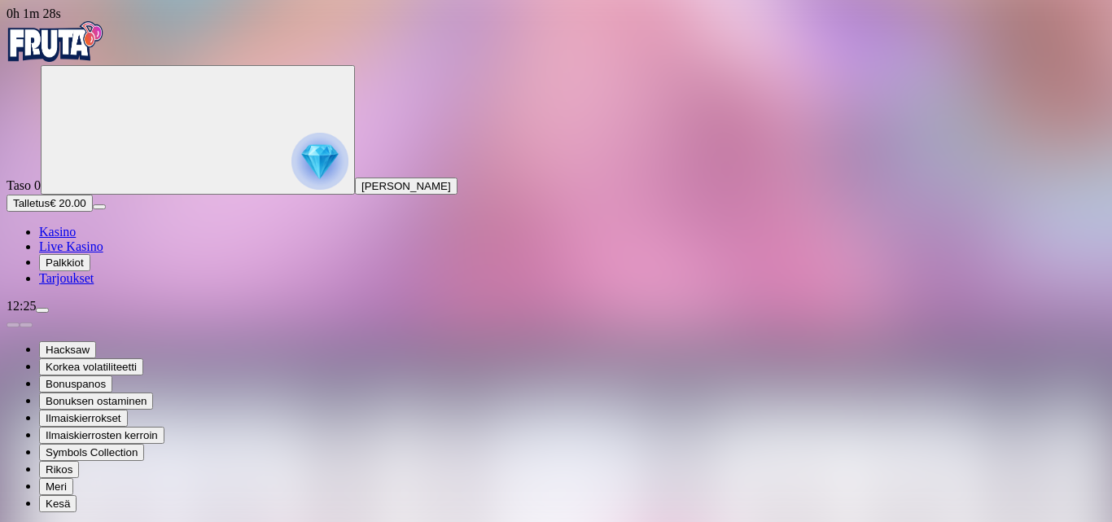
click at [76, 239] on span "Kasino" at bounding box center [57, 232] width 37 height 14
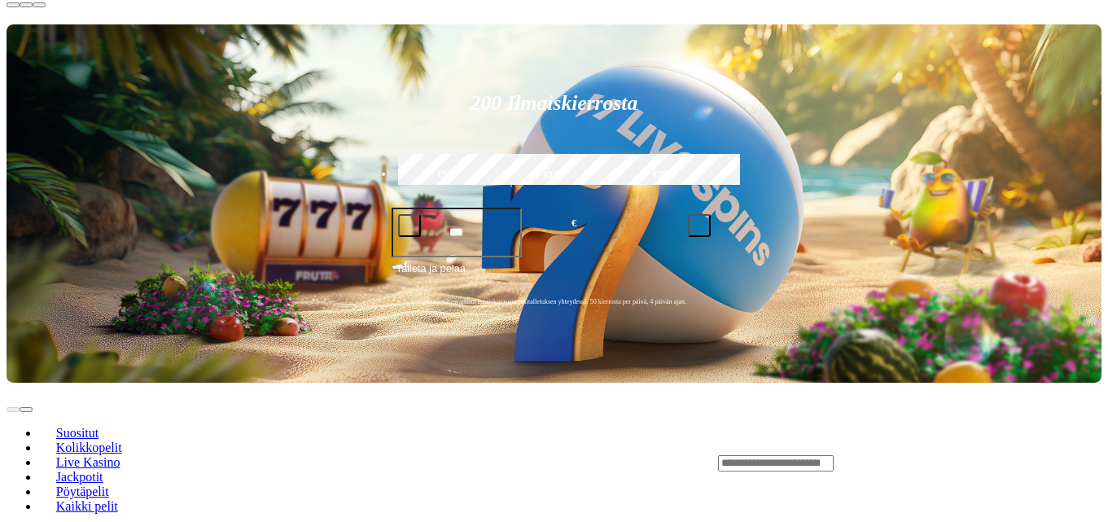
scroll to position [488, 0]
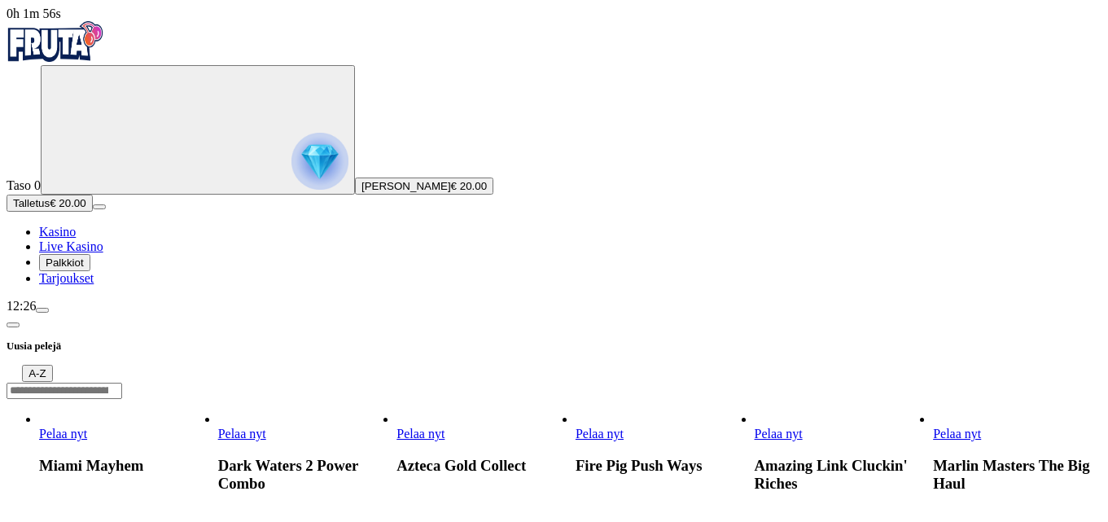
click at [266, 427] on span "Pelaa nyt" at bounding box center [242, 434] width 48 height 14
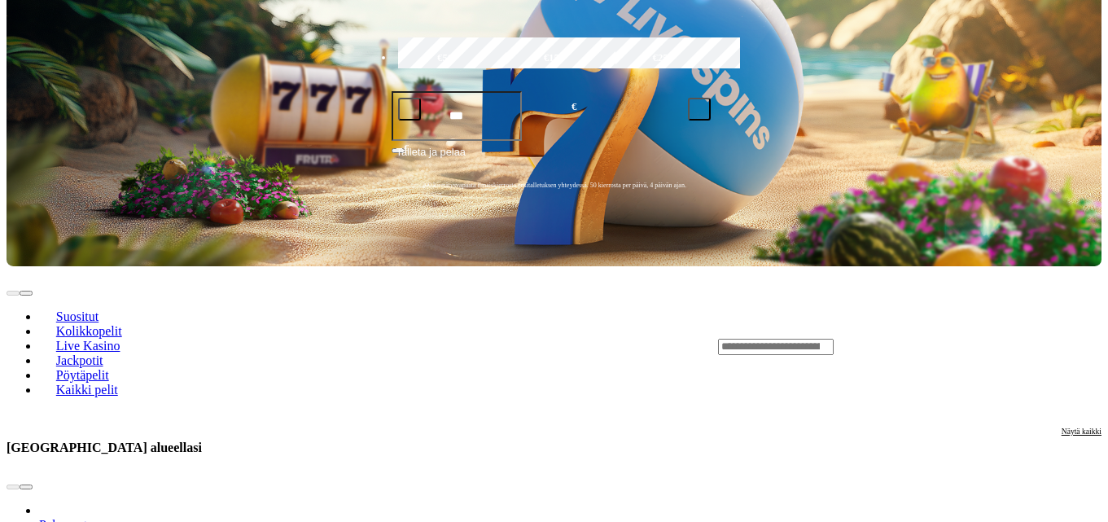
scroll to position [423, 0]
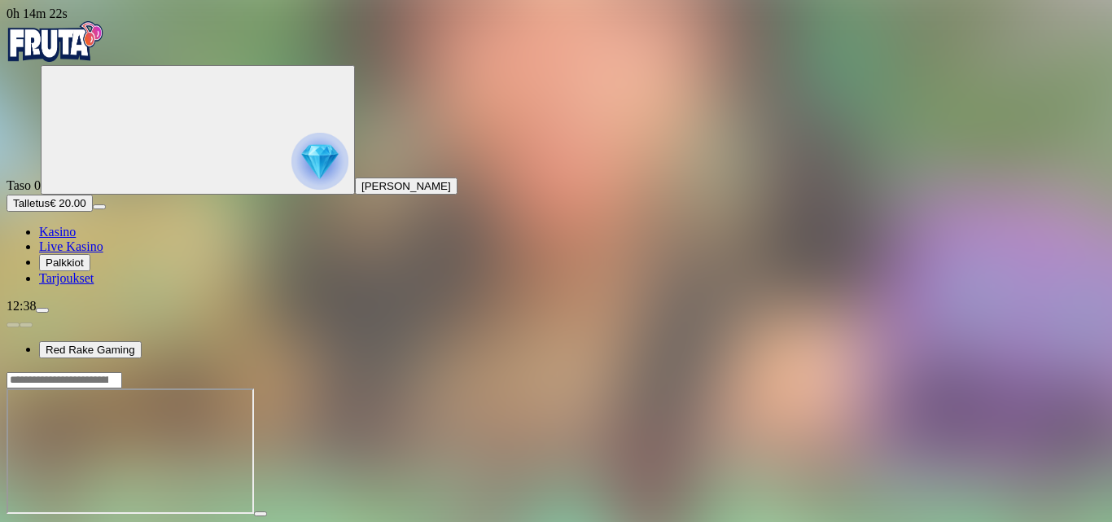
click at [13, 521] on span "close icon" at bounding box center [13, 528] width 0 height 0
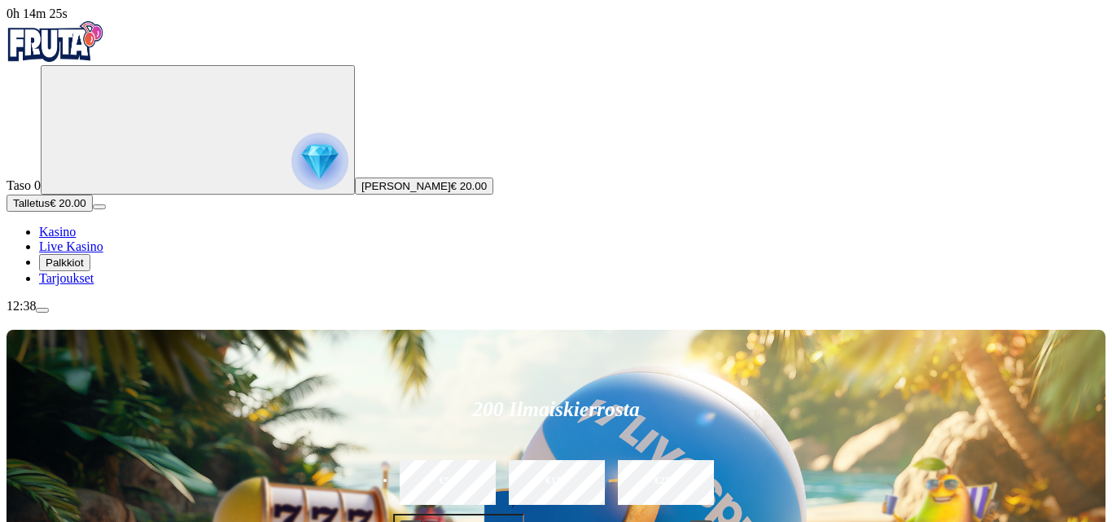
click at [1017, 330] on div "200 Ilmaiskierrosta €50 €150 €250 *** € € Talleta ja pelaa 200 kierrätysvapaata…" at bounding box center [556, 510] width 1099 height 360
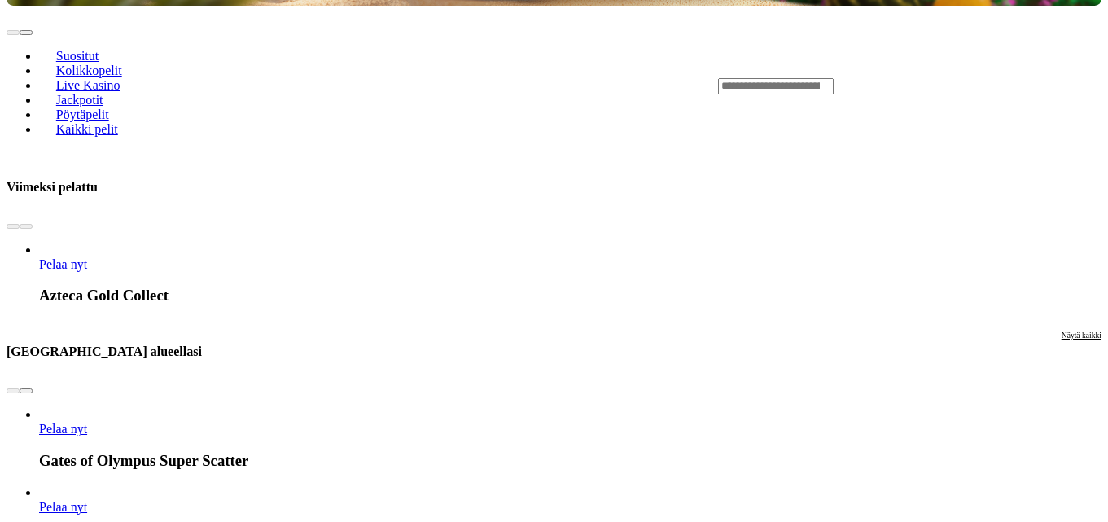
scroll to position [684, 0]
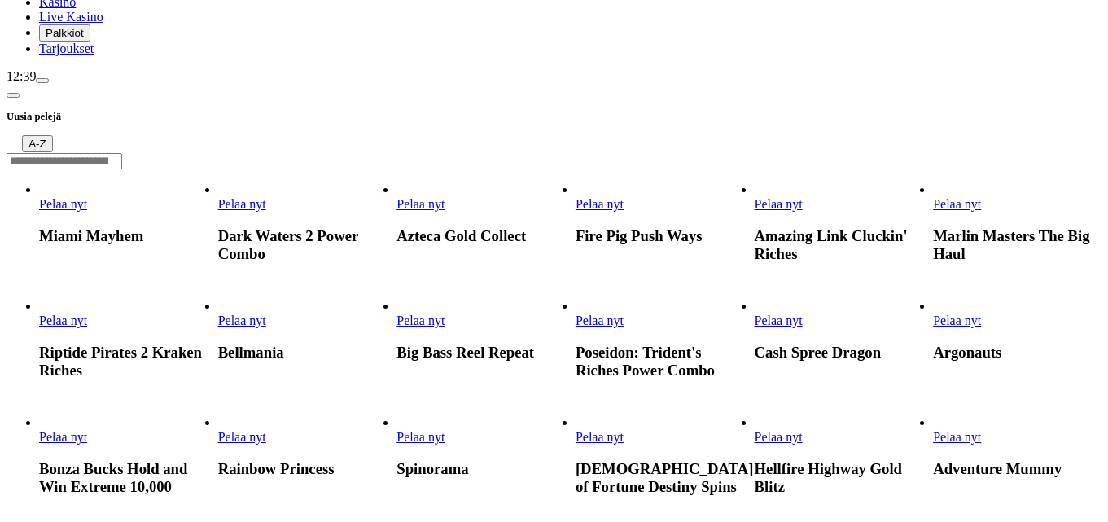
scroll to position [228, 0]
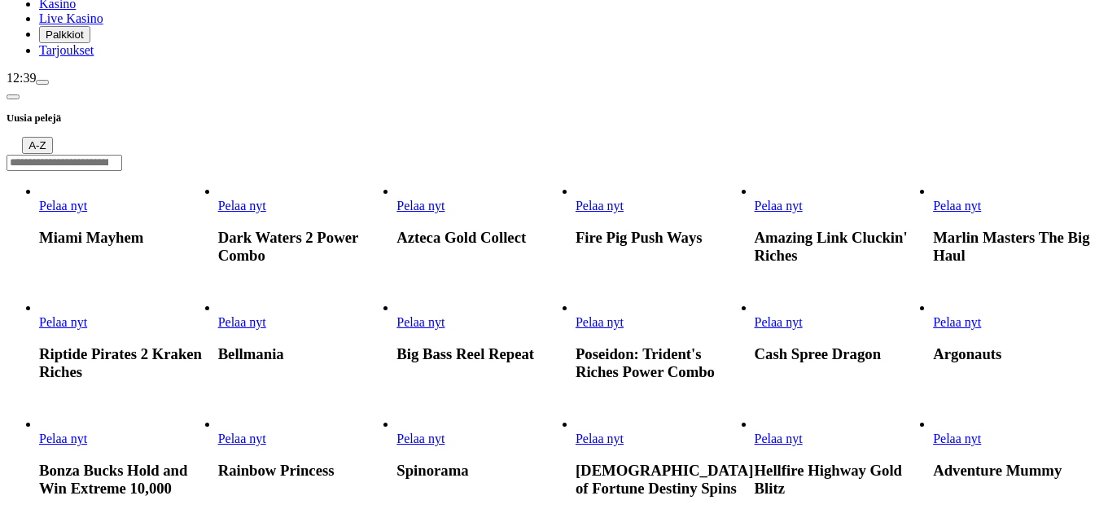
click at [444, 431] on span "Pelaa nyt" at bounding box center [420, 438] width 48 height 14
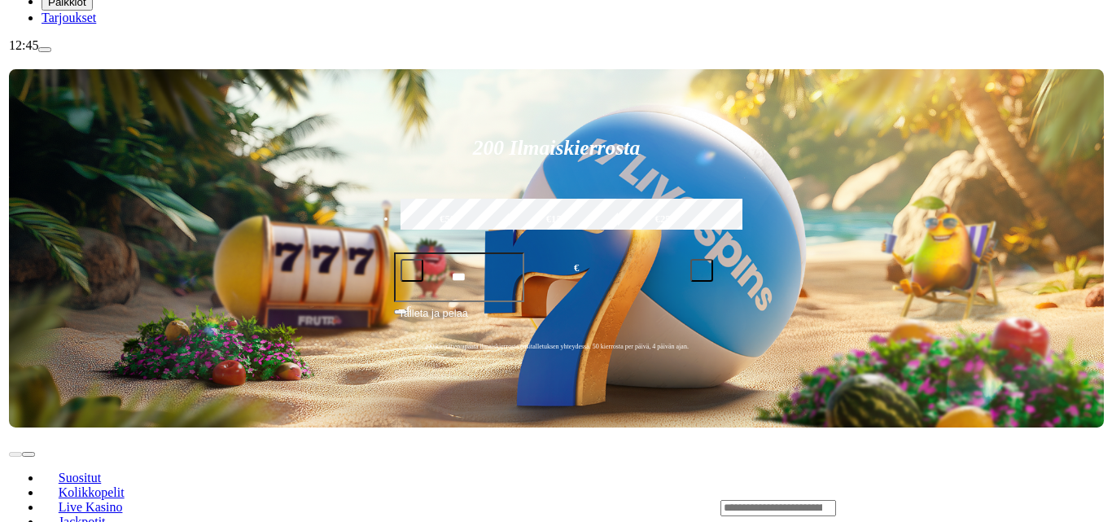
scroll to position [293, 0]
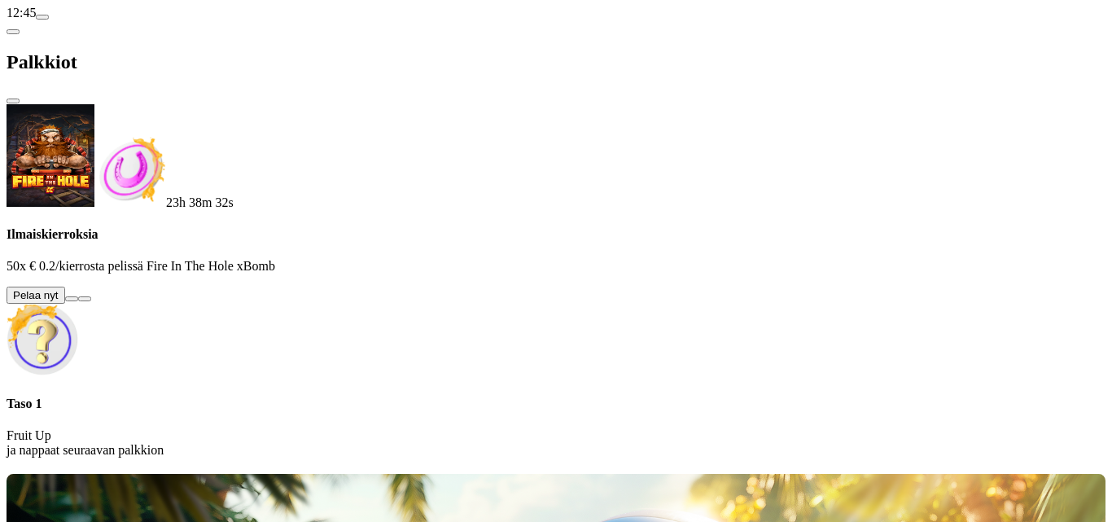
click at [78, 296] on button at bounding box center [71, 298] width 13 height 5
